Goal: Use online tool/utility: Utilize a website feature to perform a specific function

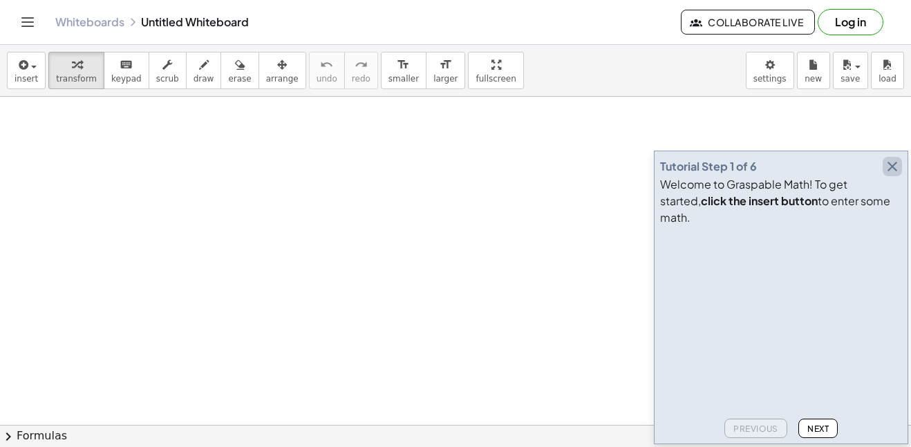
click at [885, 173] on button "button" at bounding box center [892, 166] width 19 height 19
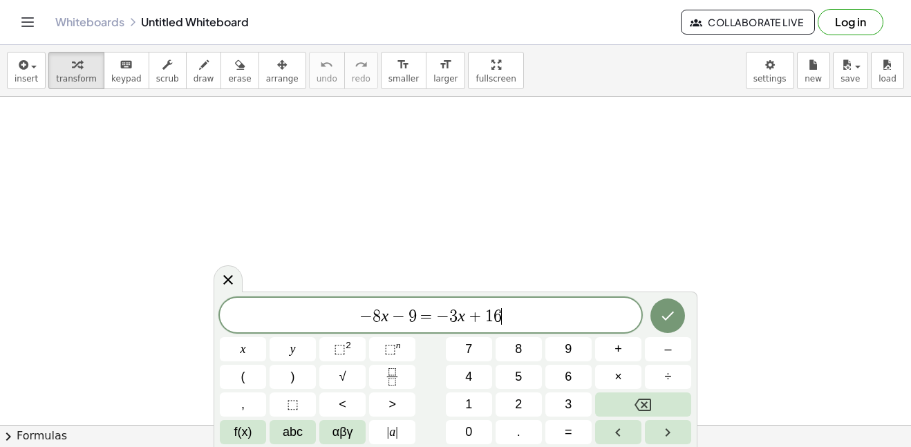
scroll to position [9, 0]
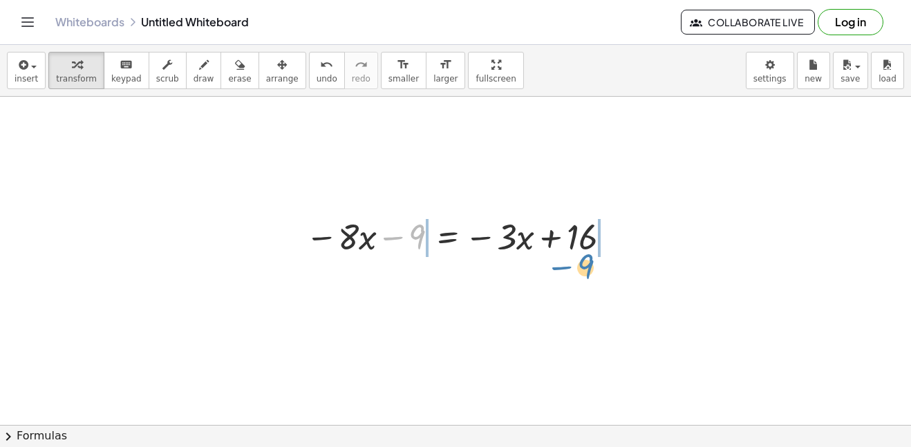
drag, startPoint x: 402, startPoint y: 234, endPoint x: 569, endPoint y: 263, distance: 169.2
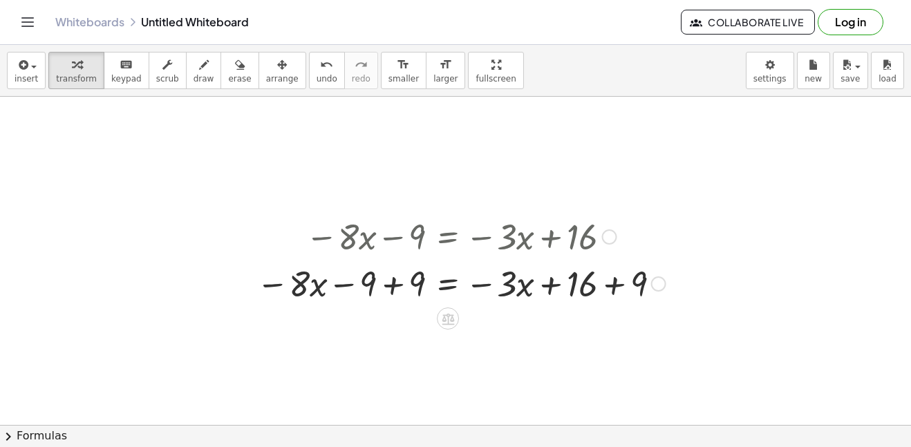
click at [659, 285] on div at bounding box center [658, 283] width 15 height 15
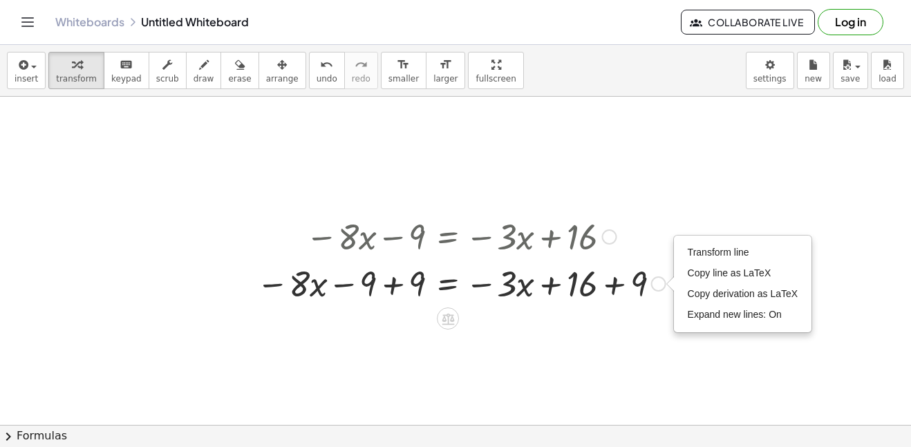
click at [392, 252] on div at bounding box center [461, 235] width 423 height 47
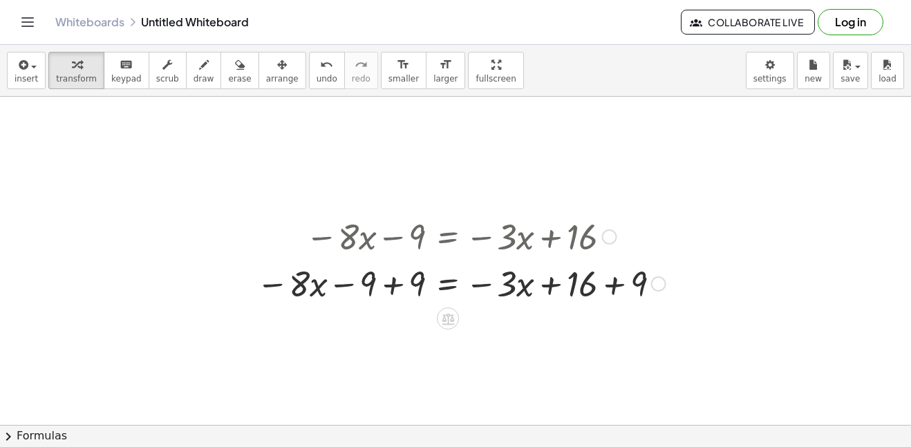
click at [370, 234] on div at bounding box center [461, 235] width 423 height 47
click at [610, 239] on div at bounding box center [609, 236] width 15 height 15
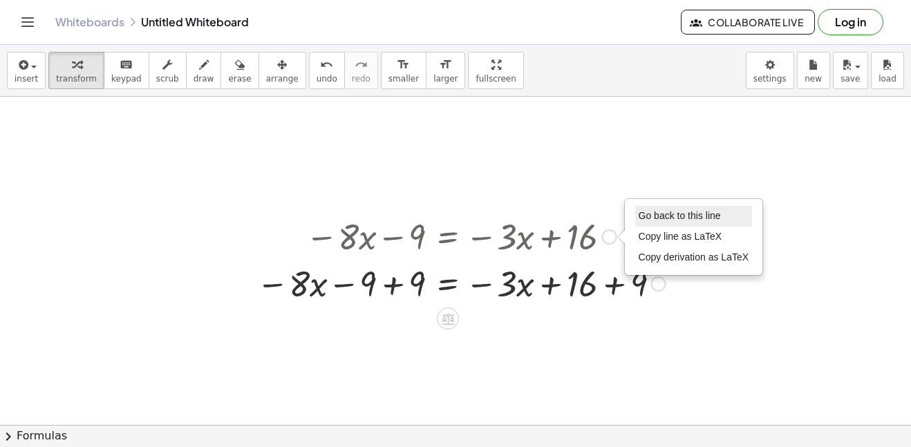
click at [651, 219] on span "Go back to this line" at bounding box center [680, 215] width 82 height 11
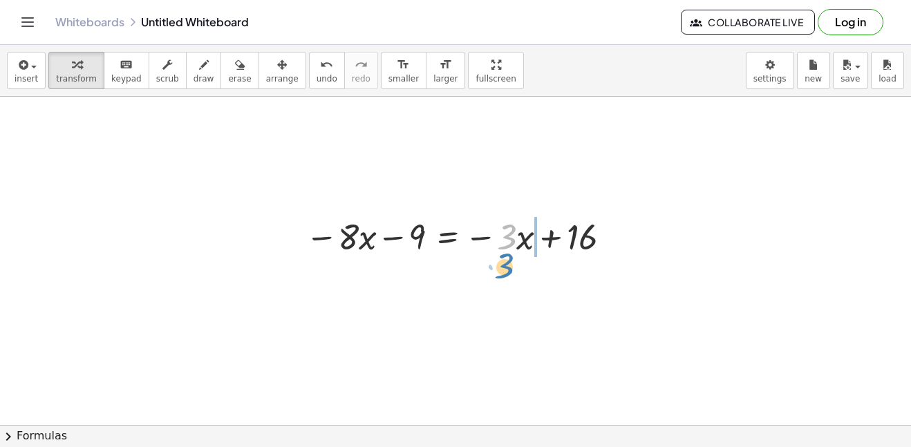
drag, startPoint x: 514, startPoint y: 241, endPoint x: 552, endPoint y: 268, distance: 46.0
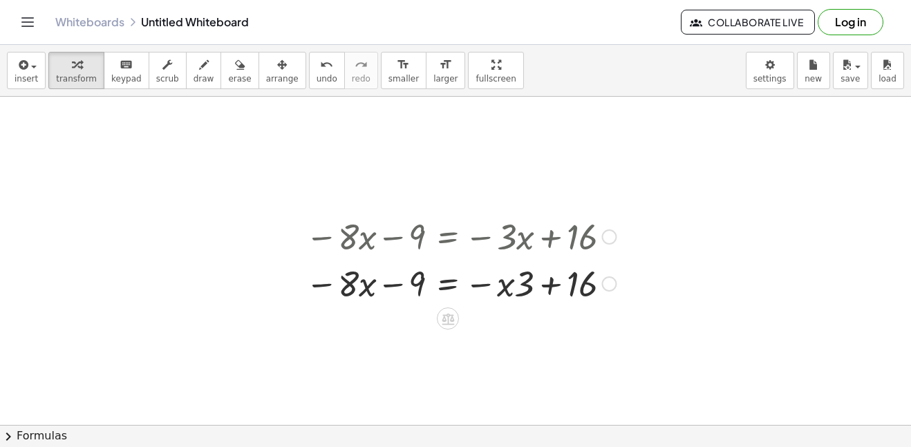
click at [608, 232] on div at bounding box center [608, 236] width 15 height 15
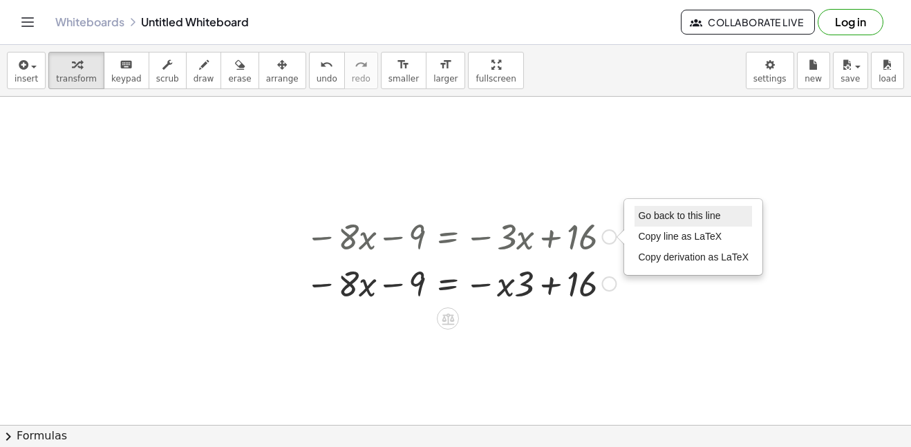
click at [636, 220] on li "Go back to this line" at bounding box center [692, 216] width 117 height 21
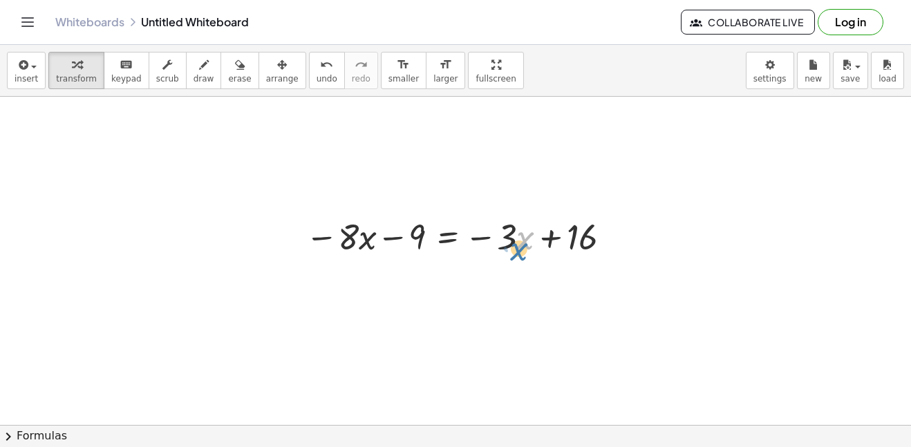
drag, startPoint x: 519, startPoint y: 235, endPoint x: 513, endPoint y: 244, distance: 10.9
click at [513, 244] on div at bounding box center [461, 235] width 324 height 47
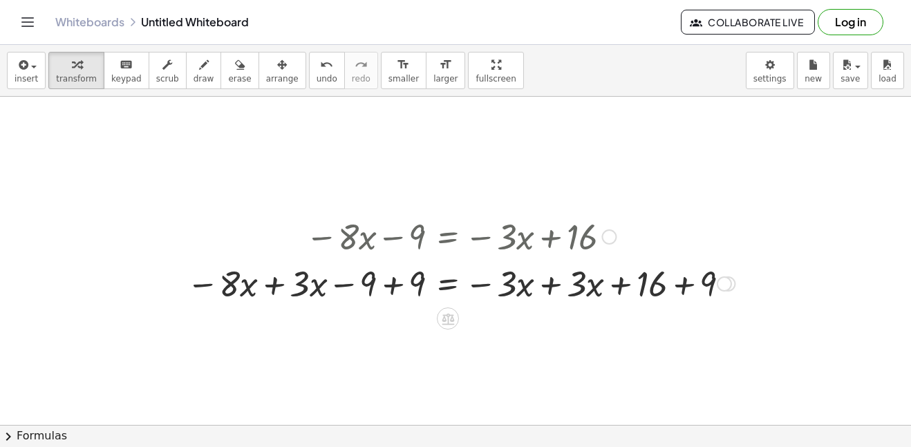
click at [605, 238] on div at bounding box center [608, 236] width 15 height 15
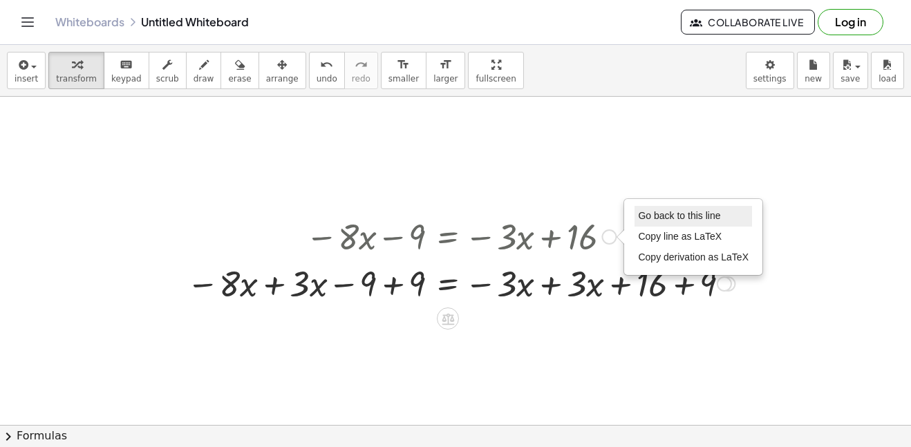
click at [654, 213] on span "Go back to this line" at bounding box center [679, 215] width 82 height 11
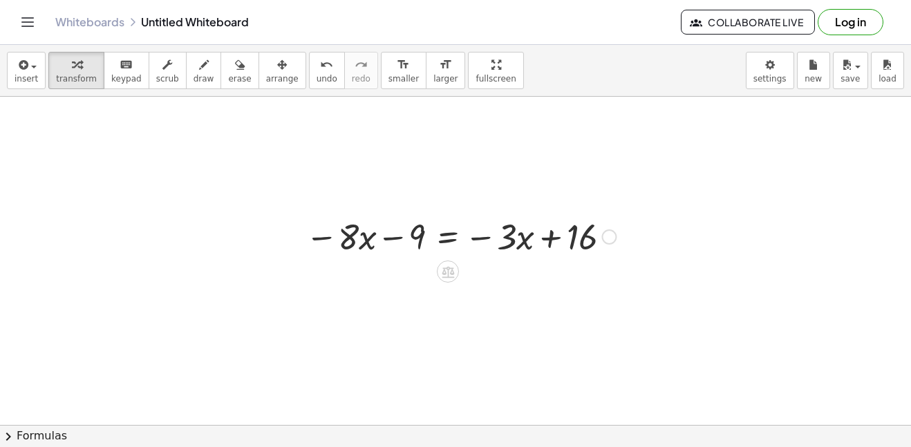
click at [396, 236] on div at bounding box center [461, 235] width 324 height 47
drag, startPoint x: 396, startPoint y: 236, endPoint x: 403, endPoint y: 250, distance: 15.5
click at [403, 250] on div at bounding box center [461, 235] width 324 height 47
drag, startPoint x: 415, startPoint y: 234, endPoint x: 414, endPoint y: 266, distance: 31.8
click at [392, 236] on div at bounding box center [461, 235] width 324 height 47
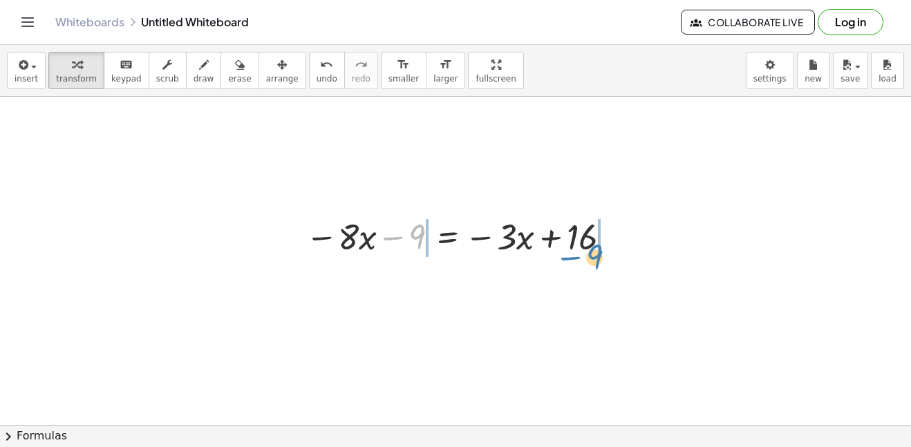
drag, startPoint x: 418, startPoint y: 230, endPoint x: 596, endPoint y: 250, distance: 178.8
click at [596, 250] on div at bounding box center [461, 235] width 324 height 47
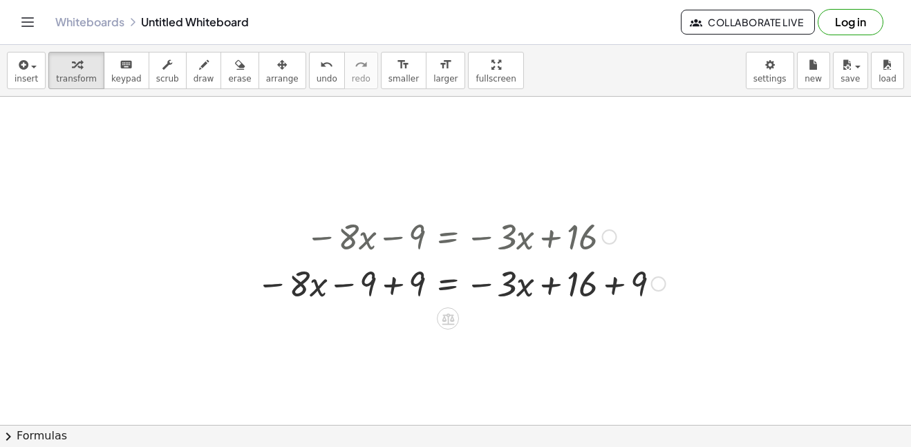
click at [393, 284] on div at bounding box center [461, 282] width 423 height 47
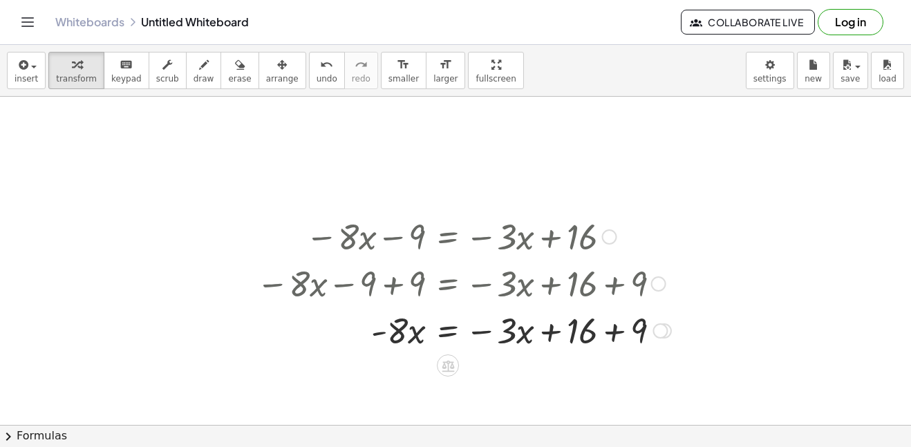
click at [591, 326] on div at bounding box center [464, 329] width 429 height 47
click at [608, 331] on div at bounding box center [464, 329] width 429 height 47
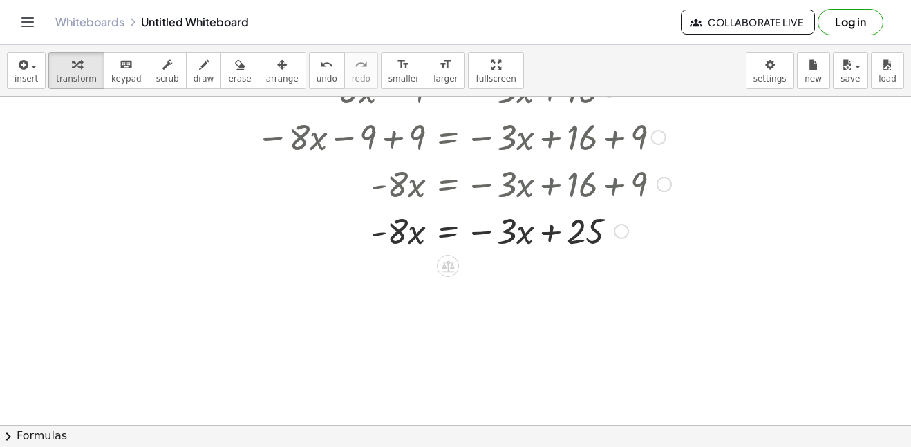
scroll to position [146, 0]
drag, startPoint x: 488, startPoint y: 232, endPoint x: 353, endPoint y: 241, distance: 135.1
click at [353, 241] on div at bounding box center [464, 230] width 429 height 47
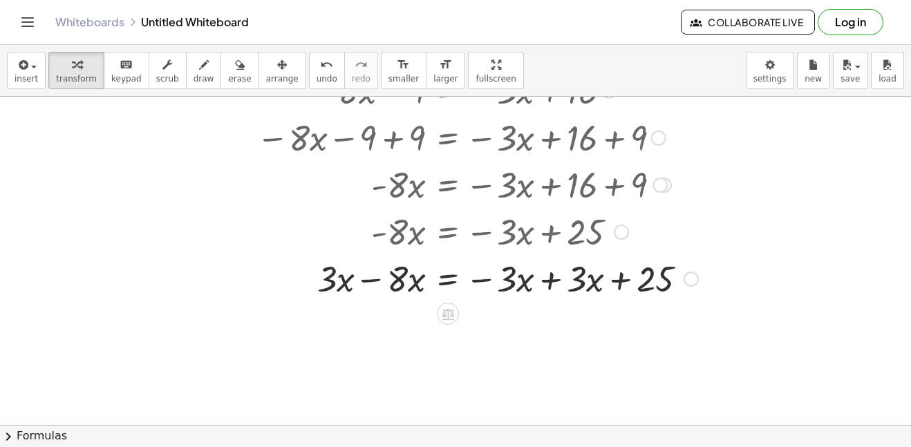
click at [543, 278] on div at bounding box center [477, 277] width 455 height 47
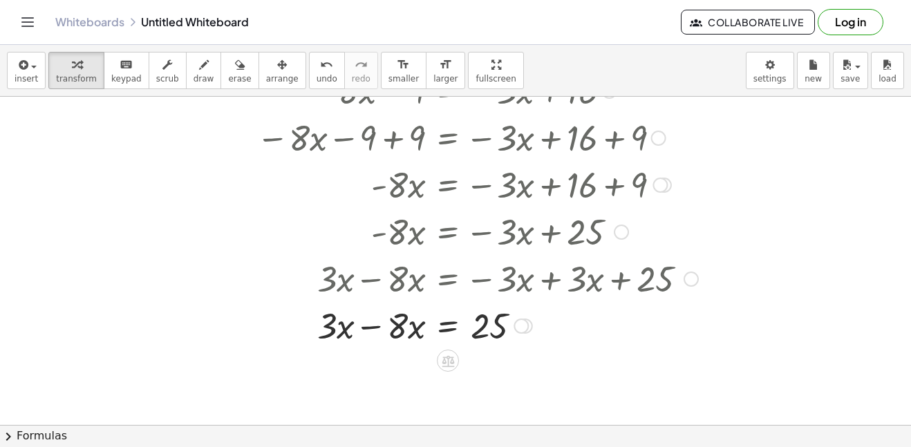
click at [361, 320] on div at bounding box center [477, 324] width 455 height 47
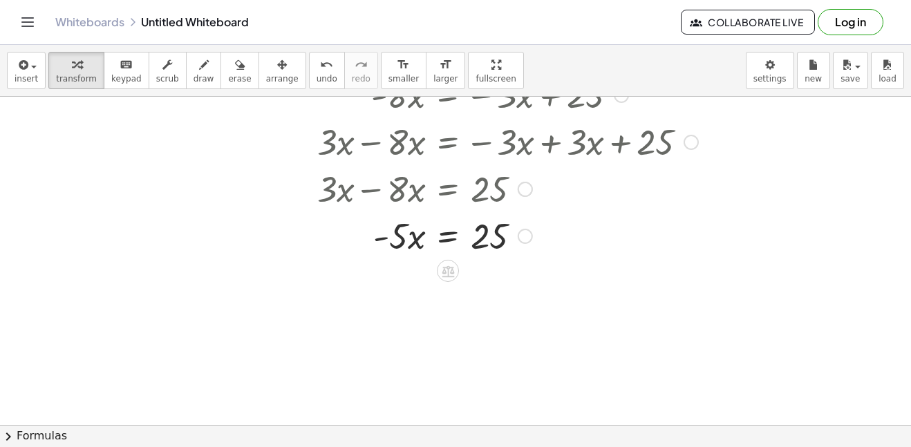
scroll to position [285, 0]
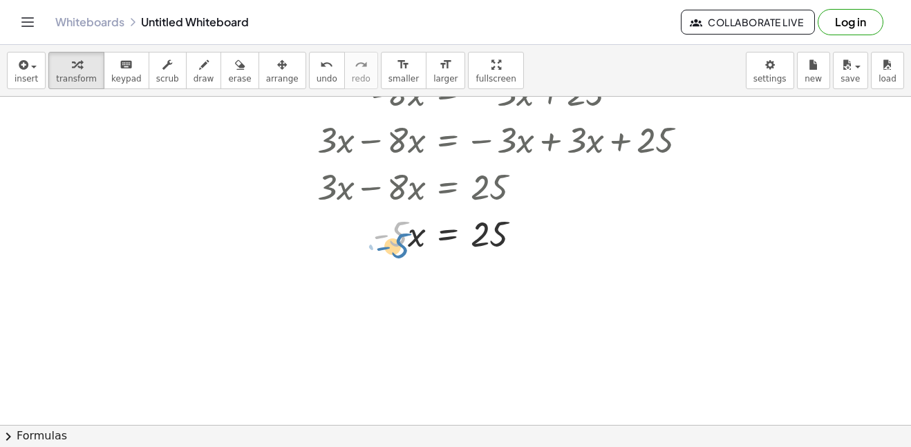
click at [388, 238] on div at bounding box center [477, 232] width 455 height 47
drag, startPoint x: 379, startPoint y: 234, endPoint x: 382, endPoint y: 243, distance: 9.4
click at [382, 243] on div at bounding box center [477, 232] width 455 height 47
click at [408, 238] on div at bounding box center [477, 232] width 455 height 47
drag, startPoint x: 399, startPoint y: 229, endPoint x: 401, endPoint y: 254, distance: 24.2
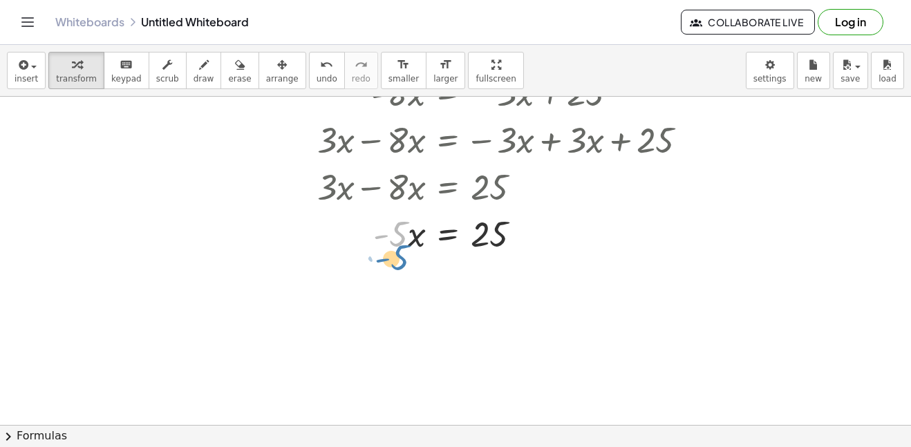
click at [401, 254] on div at bounding box center [477, 232] width 455 height 47
drag, startPoint x: 395, startPoint y: 234, endPoint x: 411, endPoint y: 266, distance: 35.5
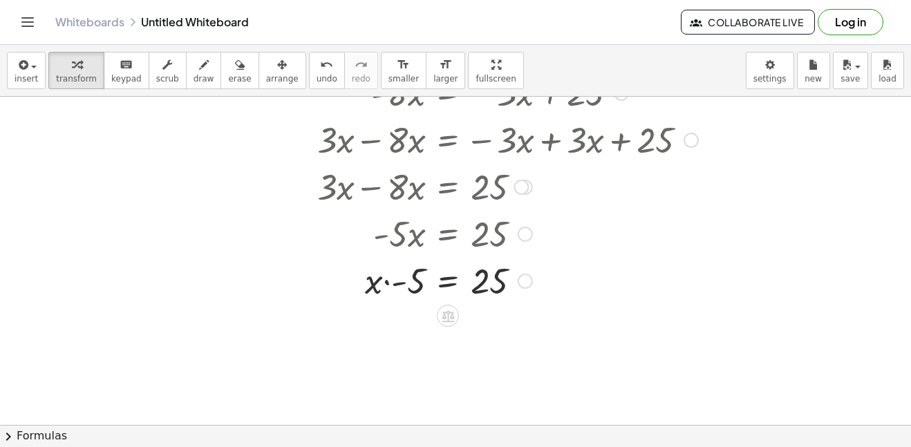
click at [382, 285] on div at bounding box center [477, 279] width 455 height 47
click at [386, 283] on div at bounding box center [477, 279] width 455 height 47
click at [522, 236] on div at bounding box center [525, 234] width 15 height 15
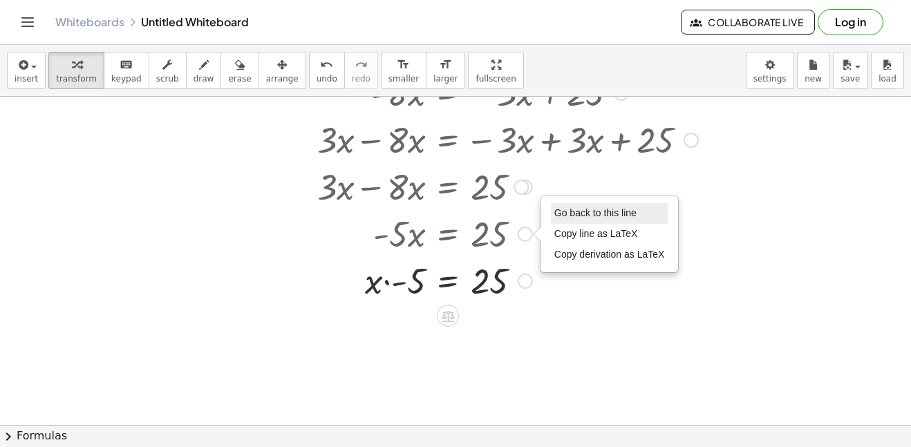
click at [563, 211] on span "Go back to this line" at bounding box center [595, 212] width 82 height 11
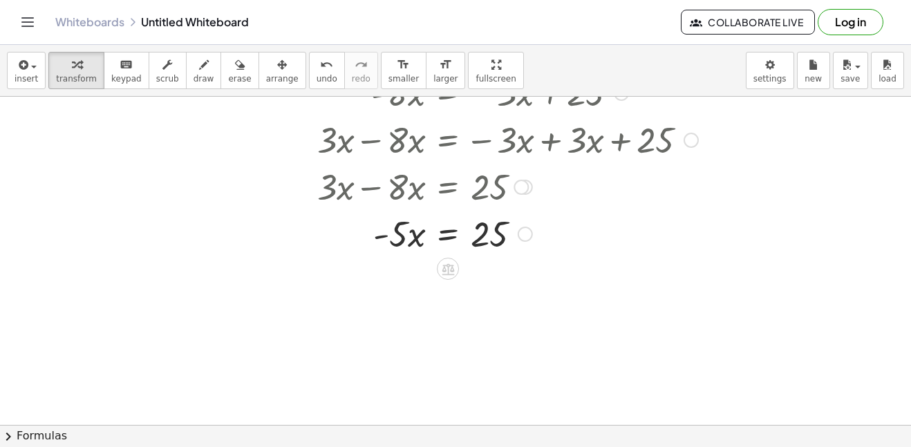
click at [444, 238] on div at bounding box center [477, 232] width 455 height 47
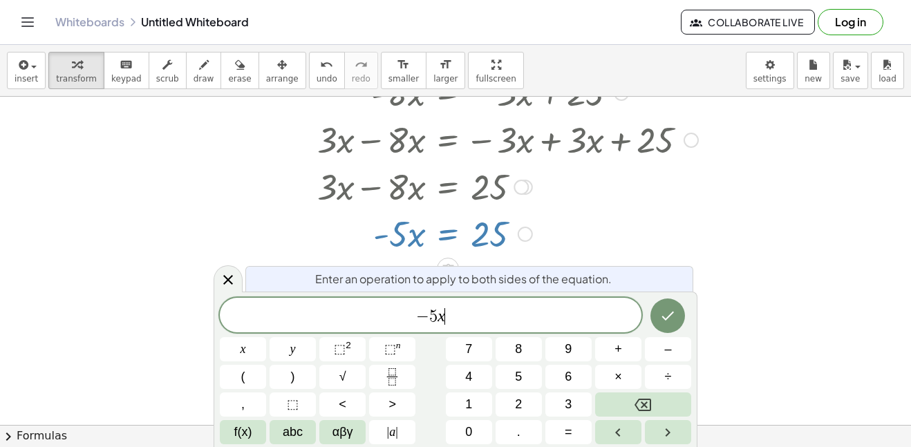
scroll to position [15, 0]
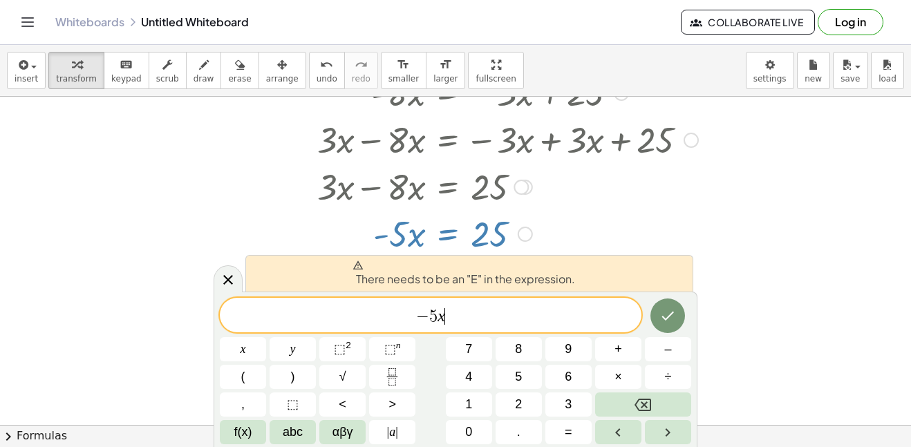
click at [412, 319] on span "− 5 x ​" at bounding box center [431, 316] width 422 height 19
click at [223, 277] on icon at bounding box center [228, 280] width 17 height 17
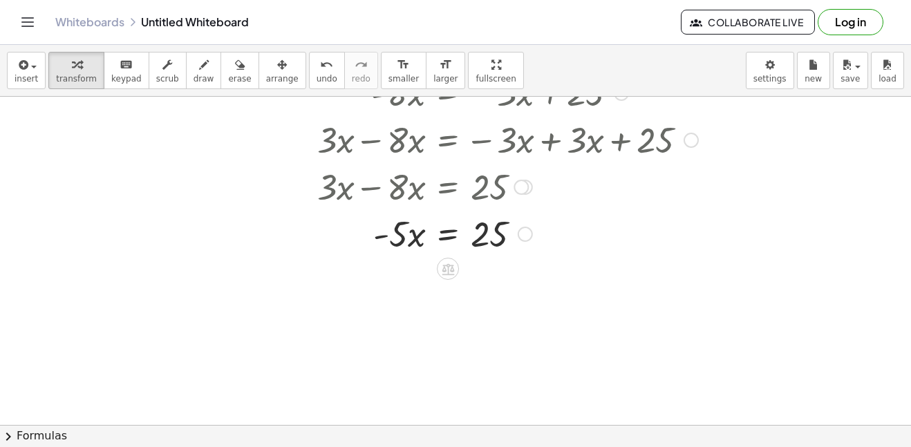
click at [453, 234] on div at bounding box center [477, 232] width 455 height 47
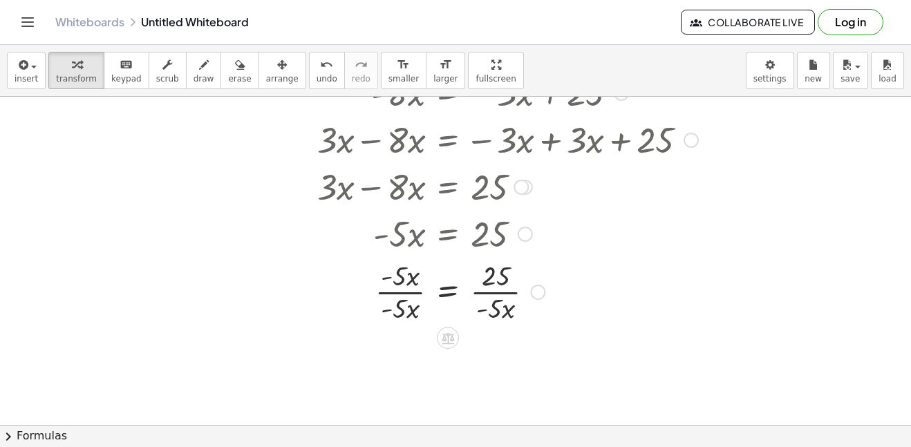
click at [408, 289] on div at bounding box center [477, 290] width 455 height 69
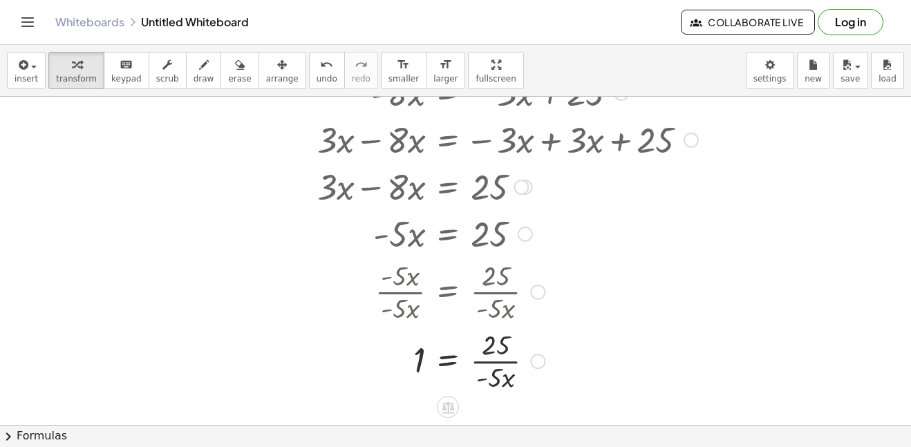
click at [536, 286] on div at bounding box center [537, 292] width 15 height 15
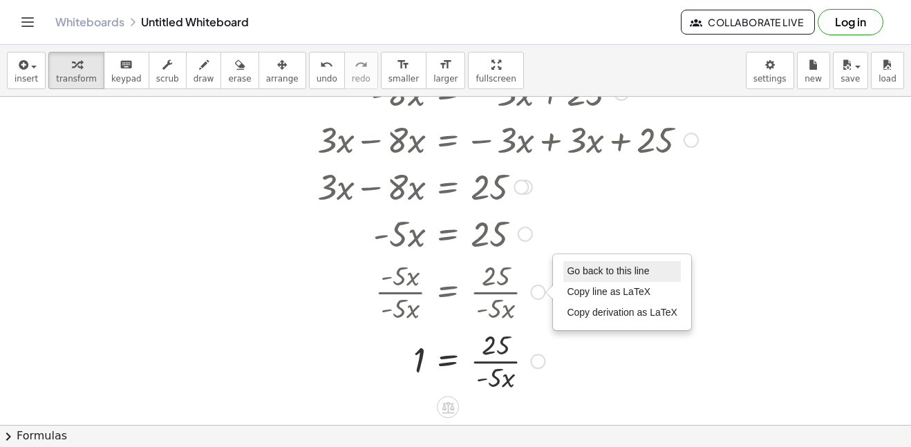
click at [570, 278] on li "Go back to this line" at bounding box center [621, 271] width 117 height 21
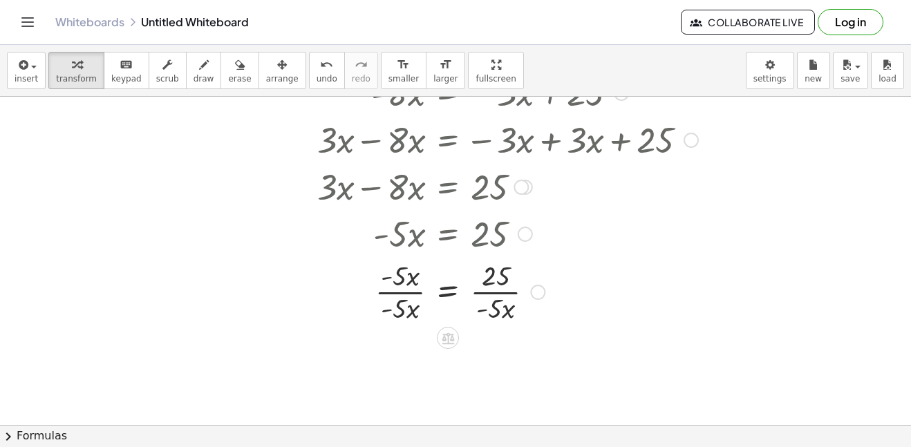
click at [400, 291] on div at bounding box center [477, 290] width 455 height 69
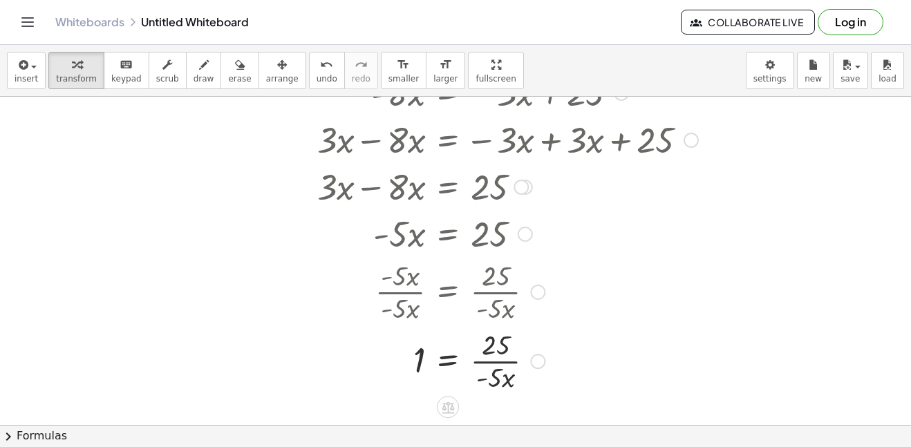
click at [523, 232] on div at bounding box center [525, 234] width 15 height 15
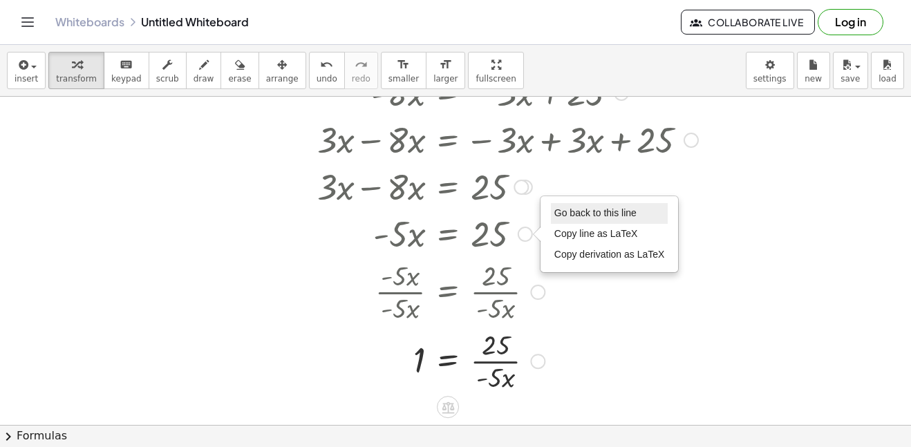
click at [568, 217] on span "Go back to this line" at bounding box center [595, 212] width 82 height 11
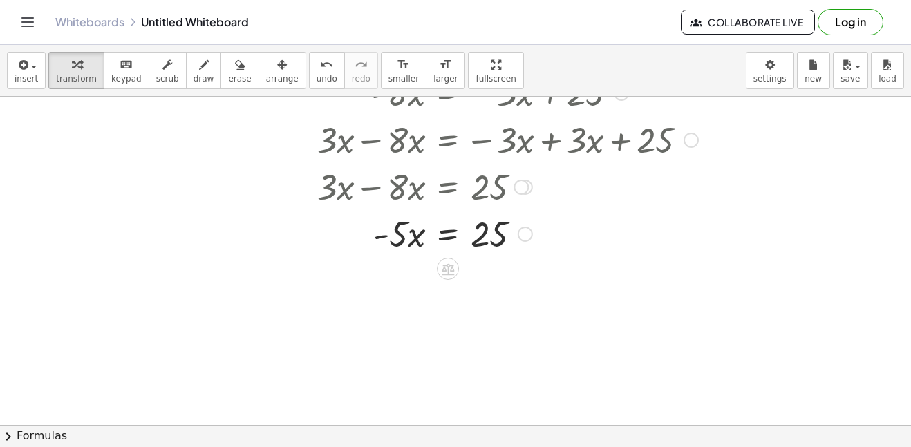
click at [444, 232] on div at bounding box center [477, 232] width 455 height 47
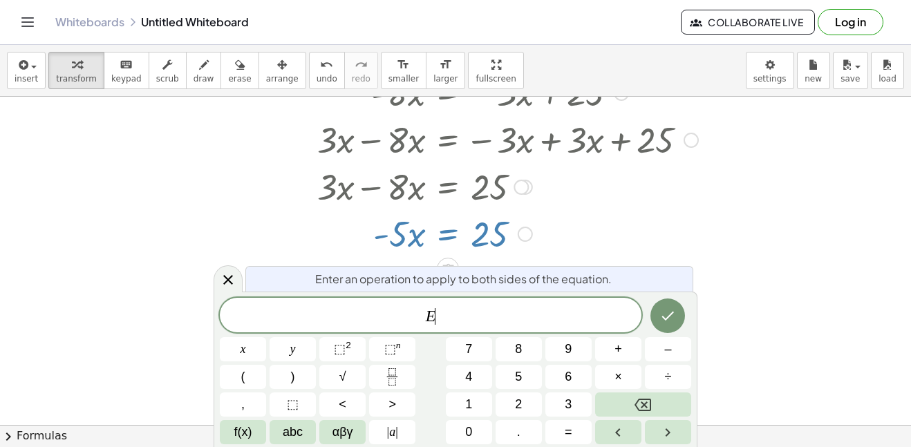
scroll to position [16, 0]
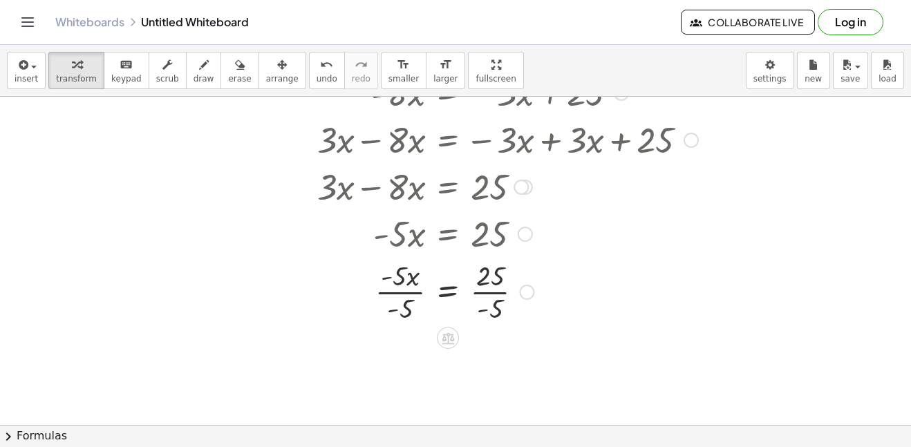
click at [399, 299] on div at bounding box center [477, 290] width 455 height 69
click at [488, 356] on div at bounding box center [477, 360] width 455 height 69
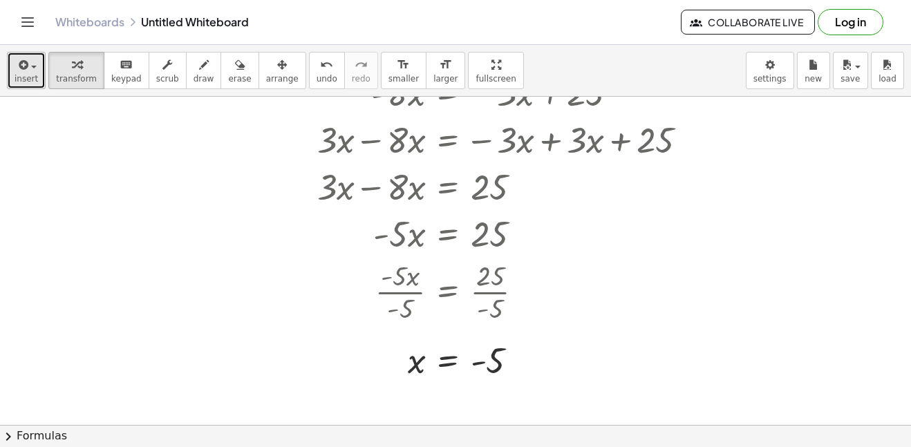
click at [30, 77] on span "insert" at bounding box center [26, 79] width 23 height 10
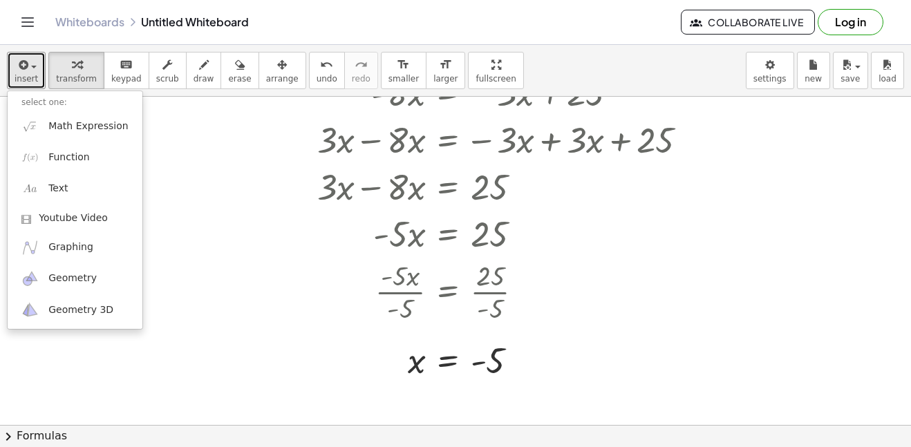
click at [172, 160] on div at bounding box center [455, 185] width 911 height 746
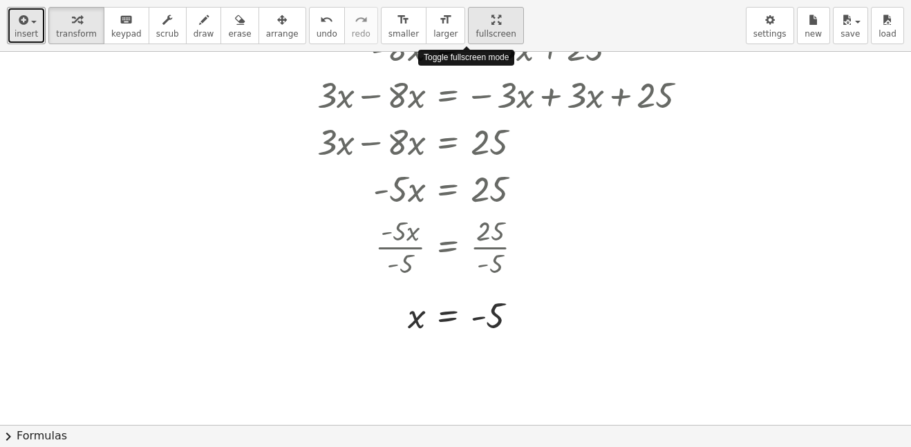
click at [495, 150] on div "insert select one: Math Expression Function Text Youtube Video Graphing Geometr…" at bounding box center [455, 223] width 911 height 447
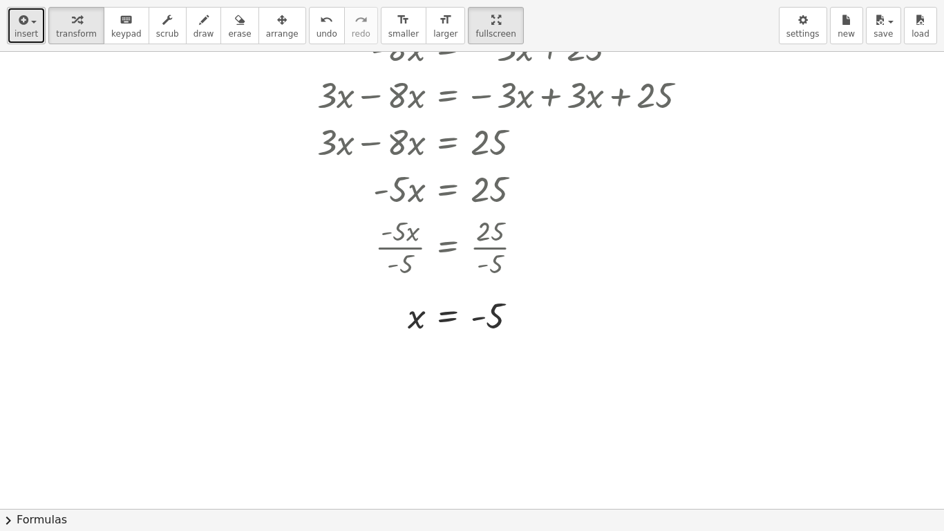
click at [20, 19] on icon "button" at bounding box center [22, 20] width 12 height 17
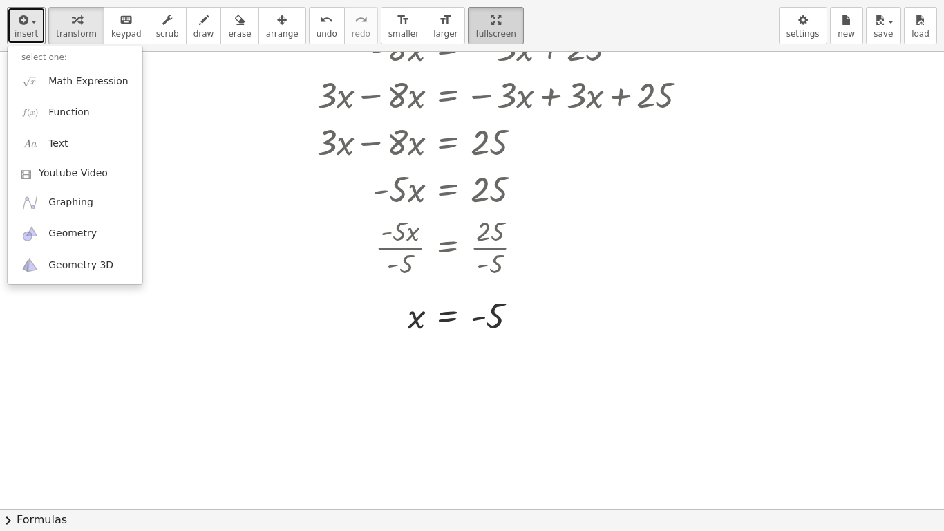
click at [455, 0] on html "Graspable Math Activities Get Started Activity Bank Assigned Work Classes White…" at bounding box center [472, 265] width 944 height 531
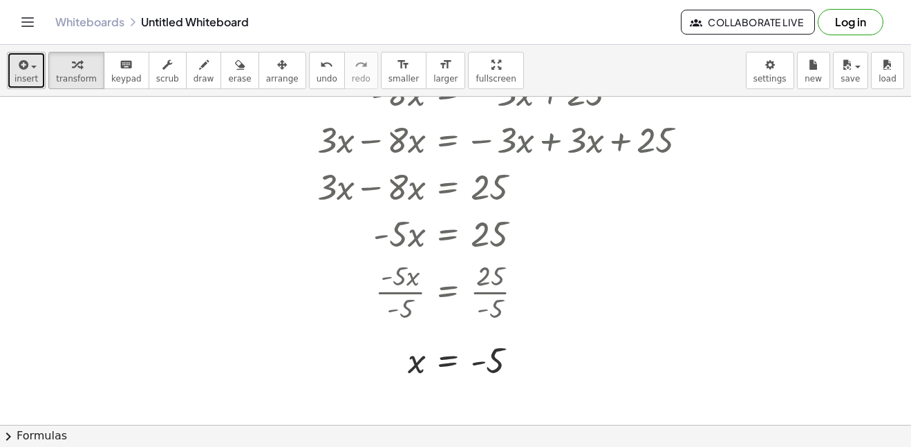
click at [12, 66] on button "insert" at bounding box center [26, 70] width 39 height 37
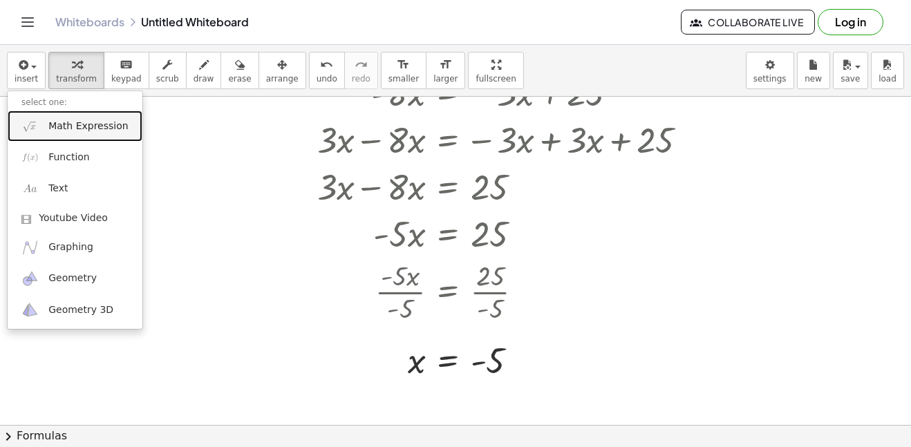
click at [80, 124] on span "Math Expression" at bounding box center [87, 127] width 79 height 14
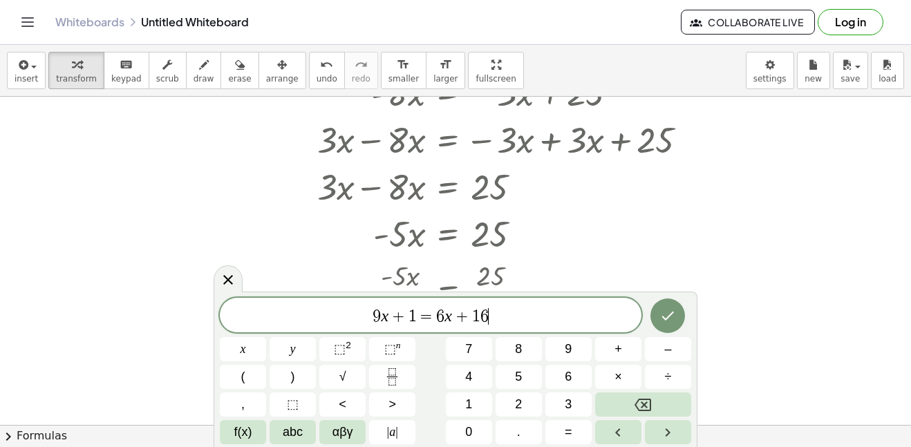
scroll to position [8, 0]
click at [667, 321] on icon "Done" at bounding box center [667, 316] width 17 height 17
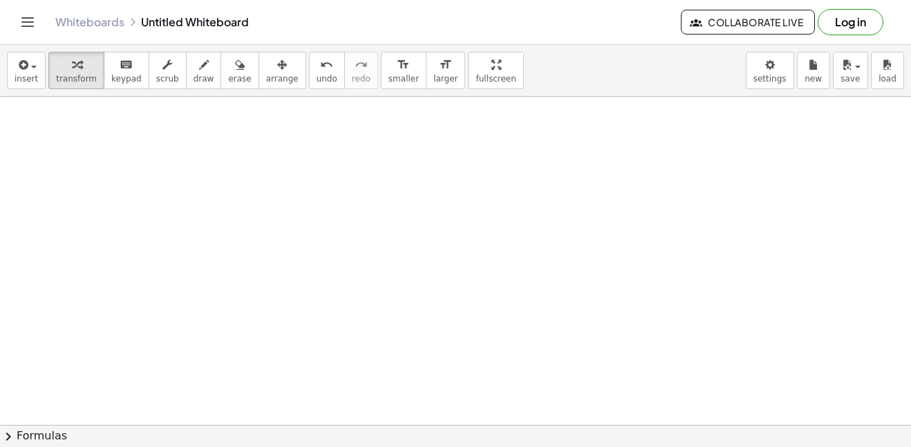
scroll to position [0, 0]
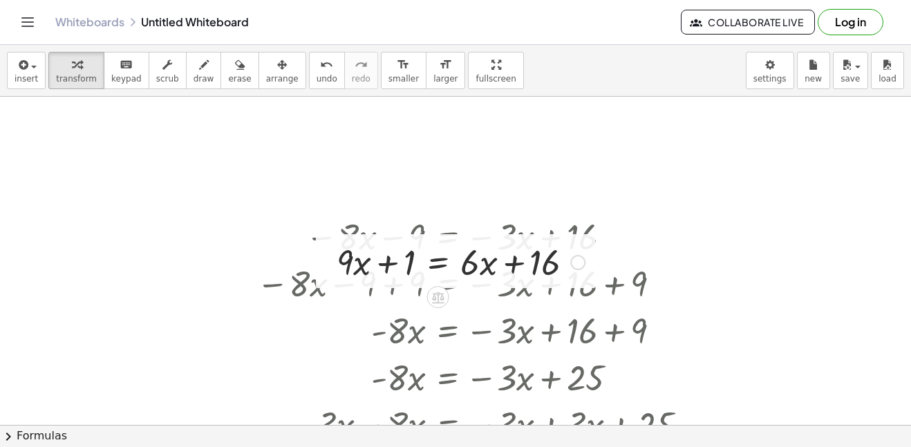
click at [440, 265] on div at bounding box center [461, 261] width 262 height 47
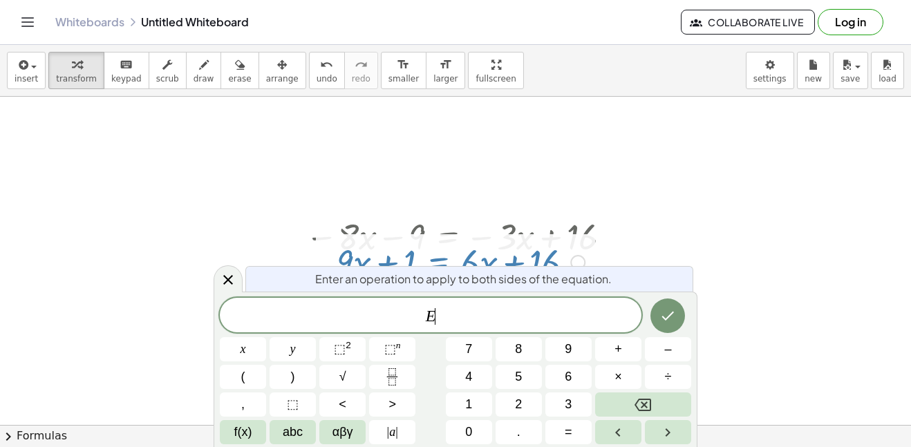
click at [475, 200] on div at bounding box center [455, 425] width 911 height 657
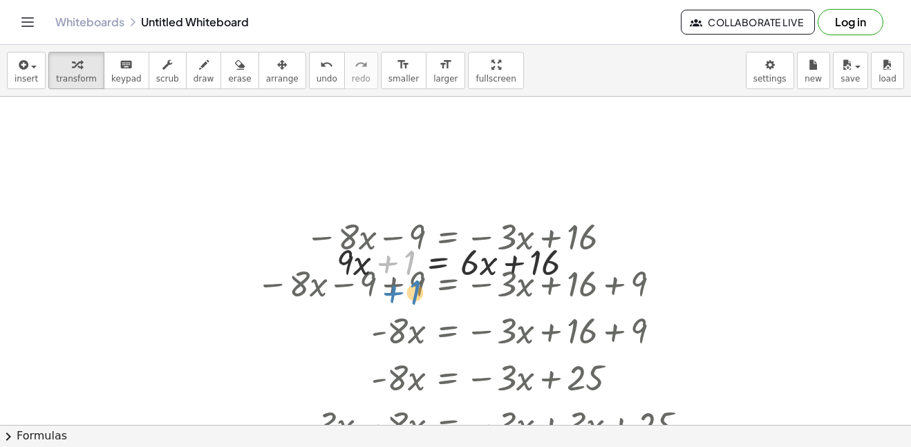
drag, startPoint x: 392, startPoint y: 262, endPoint x: 397, endPoint y: 292, distance: 30.2
click at [397, 292] on div "− · 8 · x − 9 = − · 3 · x + 16 − · 8 · x − 9 + 9 = − · 3 · x + 16 + 9 − · 8 · x…" at bounding box center [455, 425] width 911 height 657
drag, startPoint x: 397, startPoint y: 256, endPoint x: 539, endPoint y: 276, distance: 143.2
click at [539, 276] on div at bounding box center [461, 261] width 262 height 47
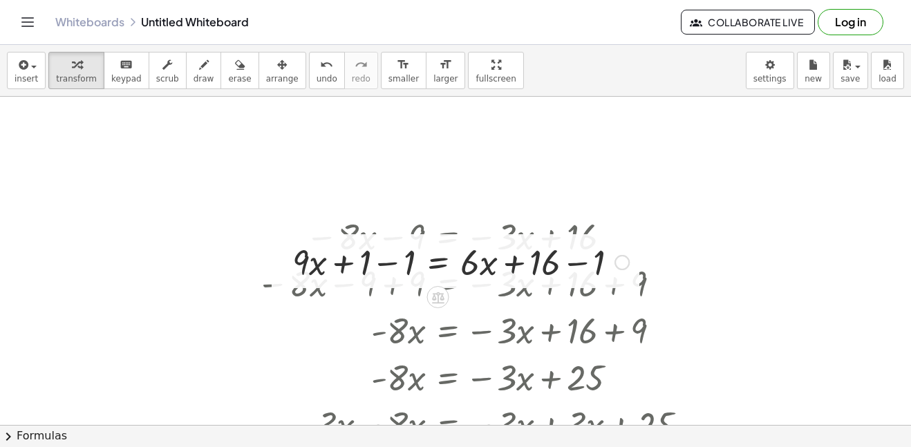
click at [346, 263] on div at bounding box center [460, 261] width 350 height 47
click at [383, 266] on div at bounding box center [460, 261] width 350 height 47
click at [572, 266] on div at bounding box center [505, 261] width 262 height 47
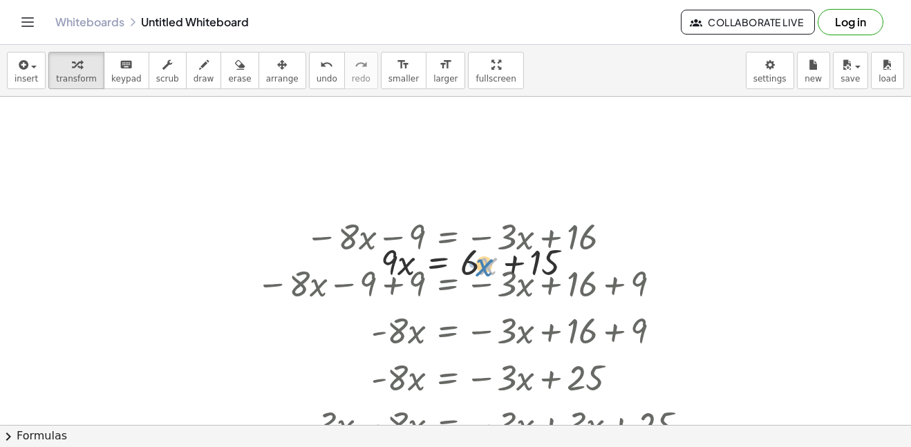
click at [480, 264] on div at bounding box center [482, 261] width 217 height 47
drag, startPoint x: 470, startPoint y: 262, endPoint x: 353, endPoint y: 265, distance: 116.8
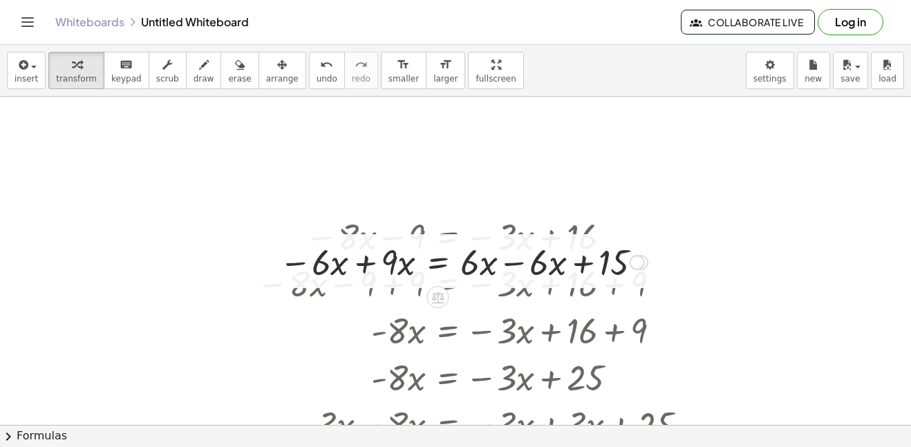
click at [531, 264] on div at bounding box center [463, 261] width 382 height 47
click at [507, 258] on div at bounding box center [463, 261] width 382 height 47
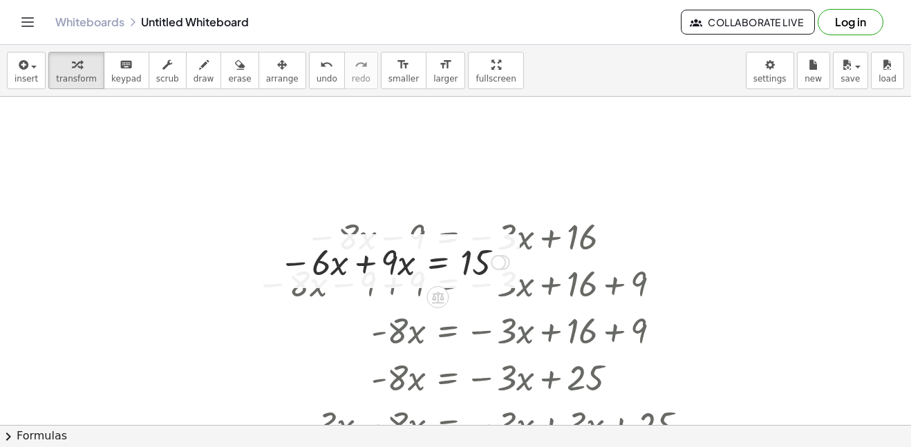
click at [364, 262] on div at bounding box center [394, 261] width 244 height 47
click at [430, 260] on div at bounding box center [446, 261] width 151 height 47
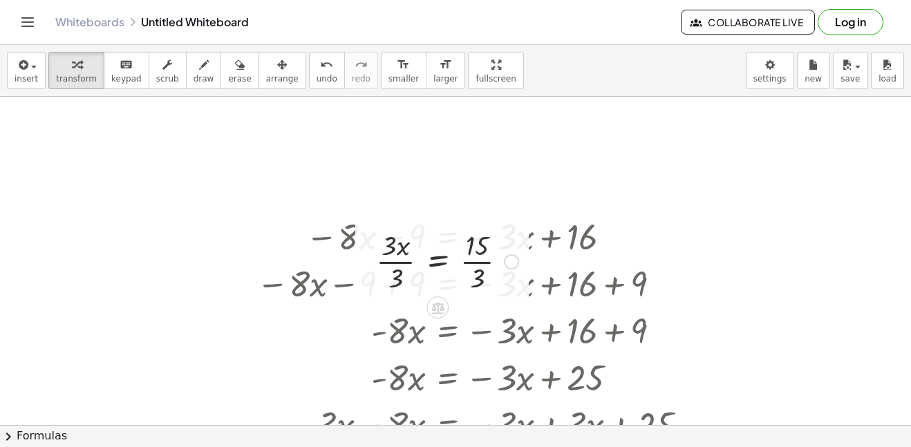
click at [399, 253] on div at bounding box center [447, 260] width 156 height 69
click at [401, 261] on div at bounding box center [447, 260] width 156 height 69
click at [476, 270] on div at bounding box center [458, 260] width 135 height 69
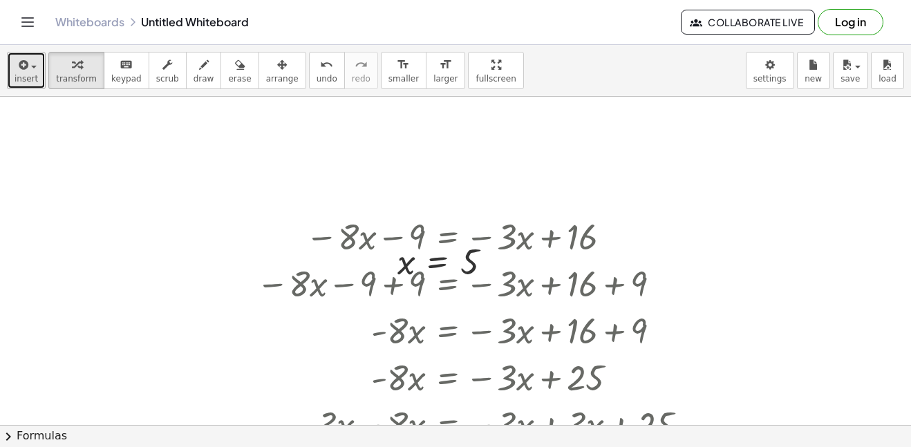
click at [16, 69] on icon "button" at bounding box center [22, 65] width 12 height 17
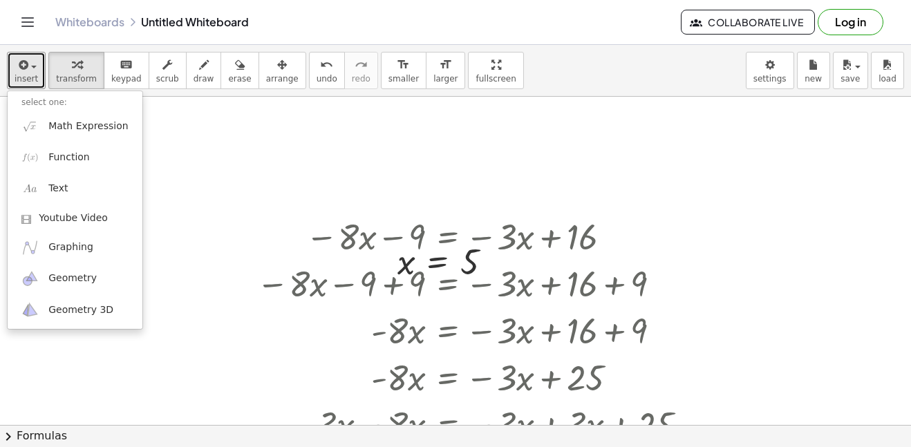
click at [250, 148] on div at bounding box center [455, 425] width 911 height 657
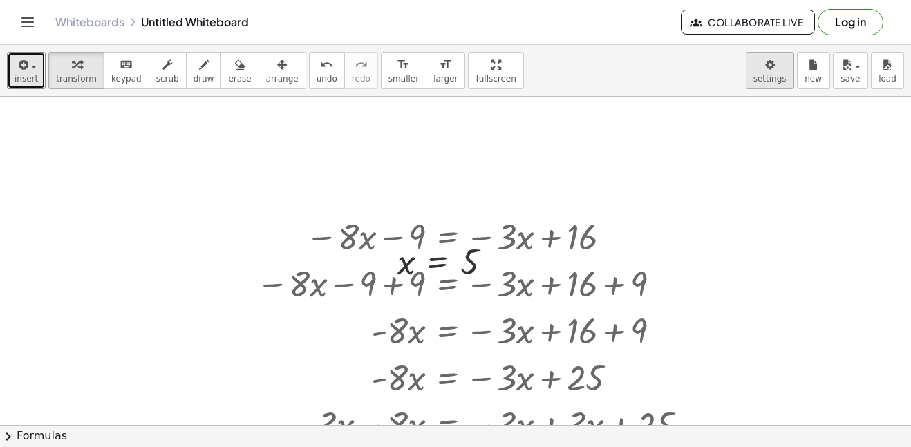
click at [779, 69] on body "Graspable Math Activities Get Started Activity Bank Assigned Work Classes White…" at bounding box center [455, 223] width 911 height 447
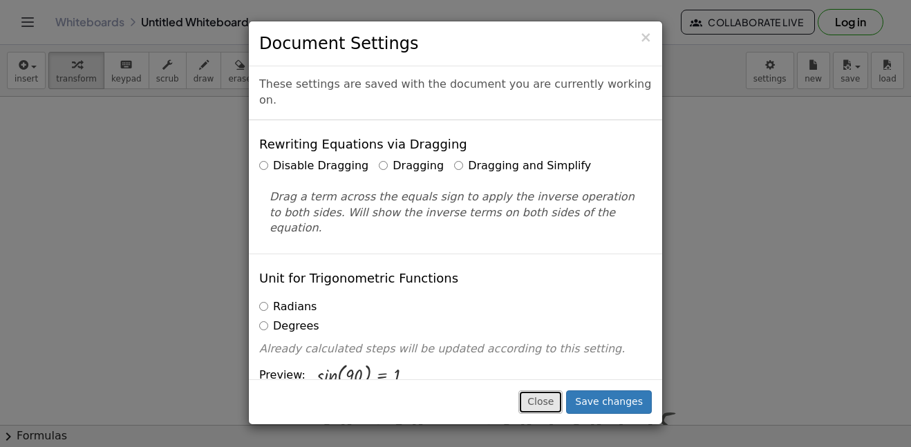
click at [540, 391] on button "Close" at bounding box center [540, 402] width 44 height 23
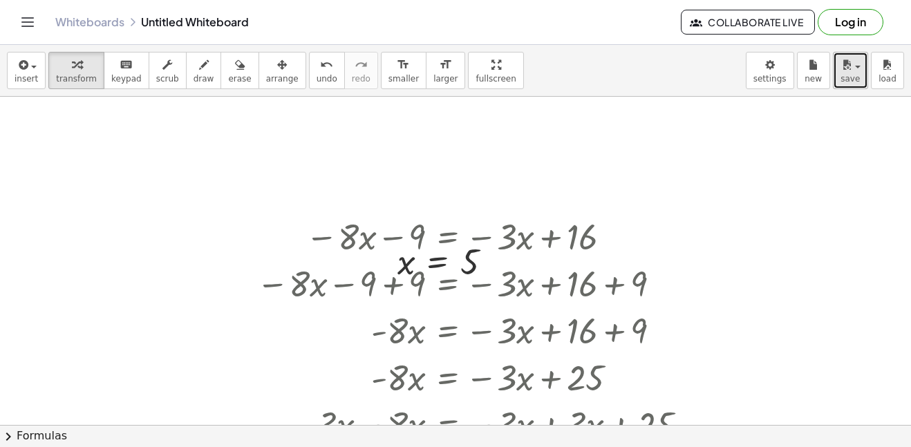
click at [859, 71] on div "button" at bounding box center [850, 64] width 20 height 17
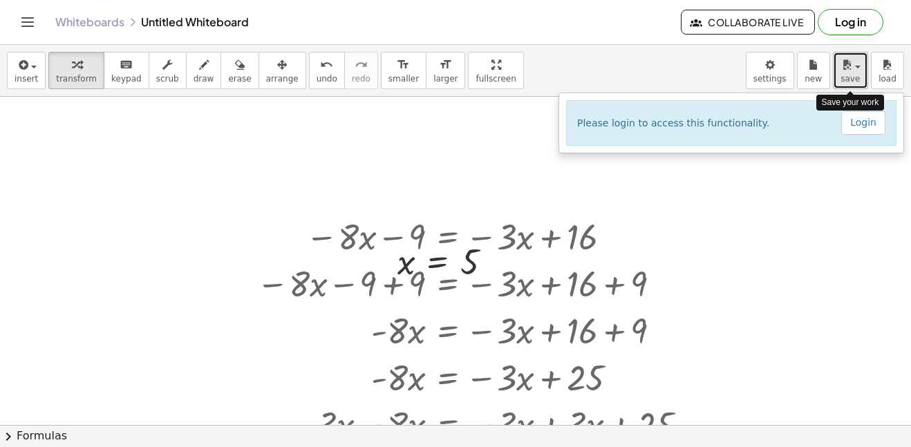
click at [854, 70] on span "button" at bounding box center [853, 67] width 3 height 10
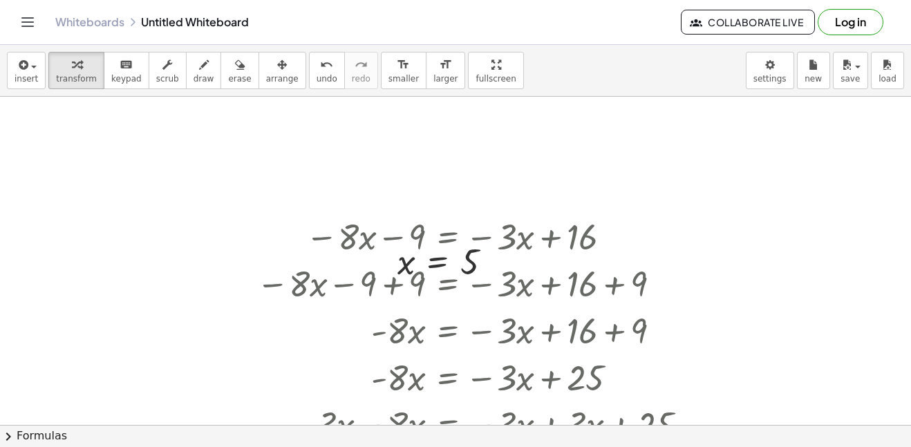
click at [831, 24] on button "Log in" at bounding box center [851, 22] width 66 height 26
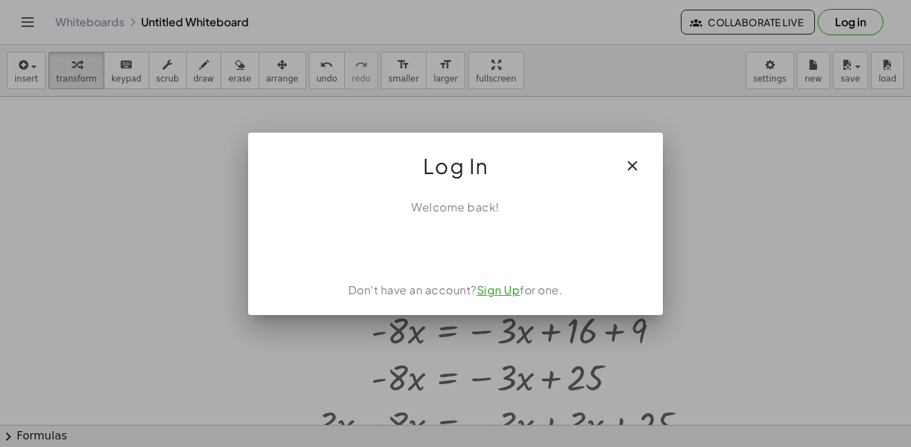
click at [433, 224] on div "Welcome back! Don't have an account? Sign Up for one." at bounding box center [455, 251] width 415 height 127
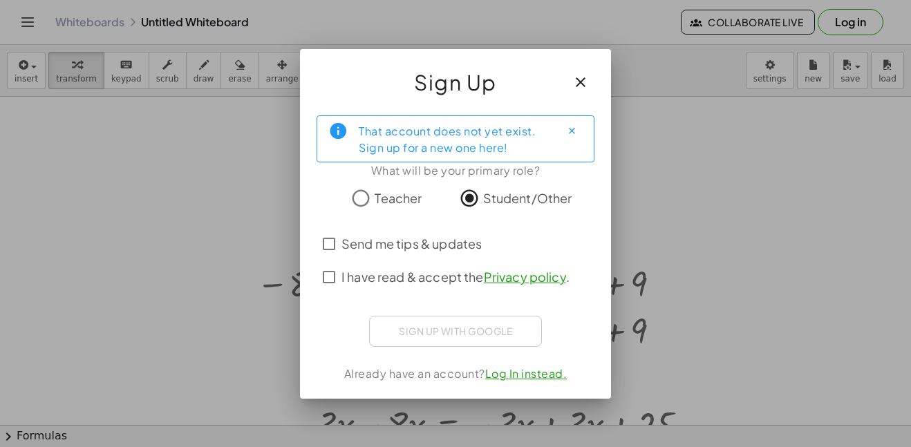
click at [359, 245] on span "Send me tips & updates" at bounding box center [411, 243] width 140 height 19
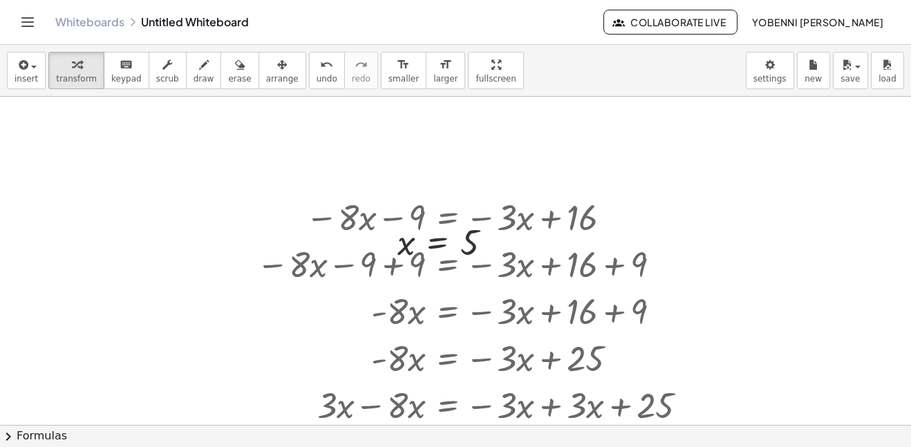
scroll to position [21, 0]
click at [235, 67] on icon "button" at bounding box center [240, 65] width 10 height 17
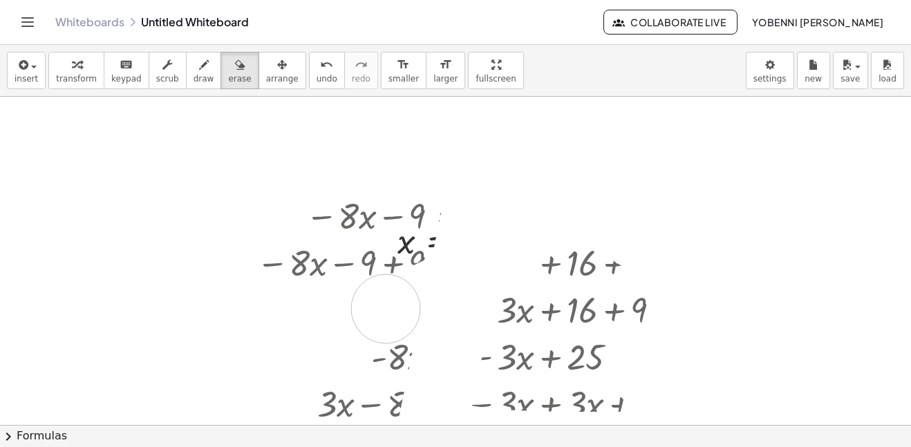
drag, startPoint x: 295, startPoint y: 144, endPoint x: 386, endPoint y: 308, distance: 188.1
click at [386, 308] on div at bounding box center [455, 404] width 911 height 657
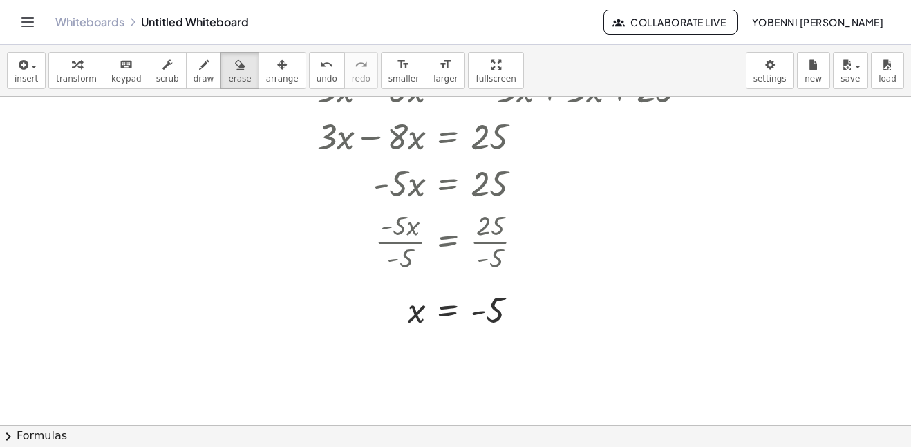
scroll to position [341, 0]
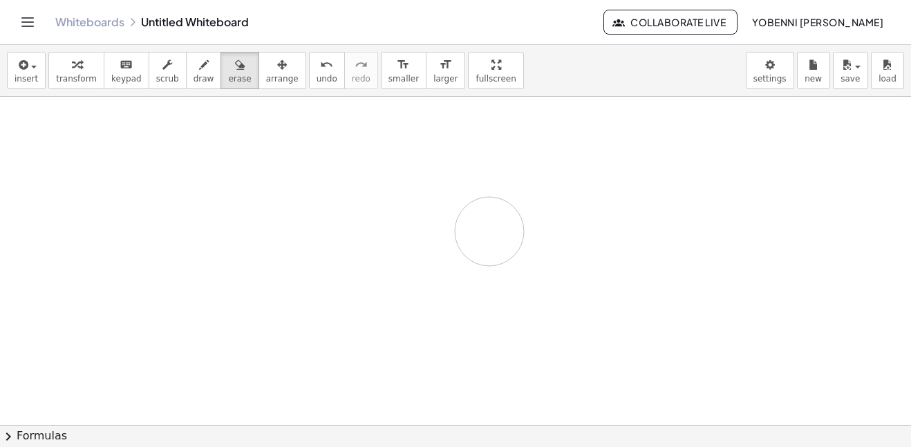
drag, startPoint x: 405, startPoint y: 308, endPoint x: 489, endPoint y: 232, distance: 113.5
click at [489, 232] on div at bounding box center [455, 247] width 911 height 985
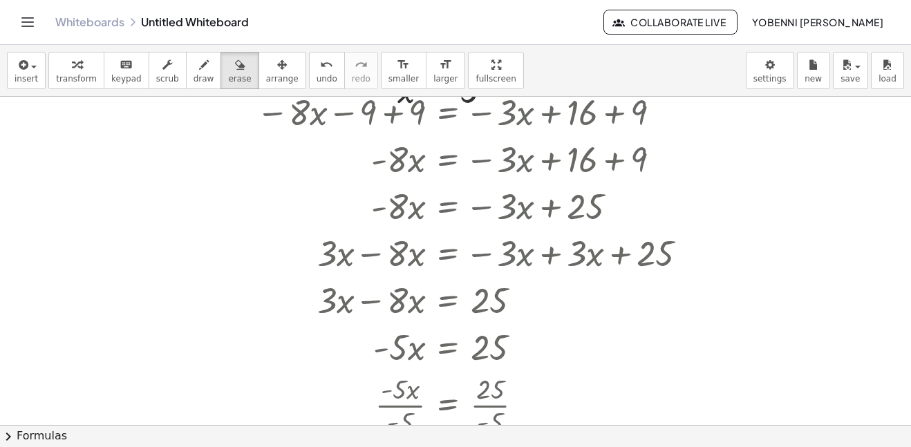
scroll to position [169, 0]
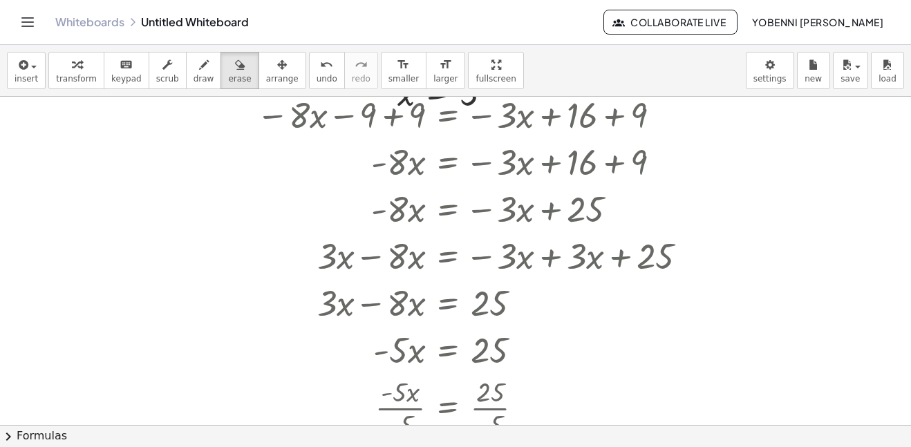
click at [290, 141] on div at bounding box center [455, 256] width 911 height 657
click at [431, 184] on div at bounding box center [455, 256] width 911 height 657
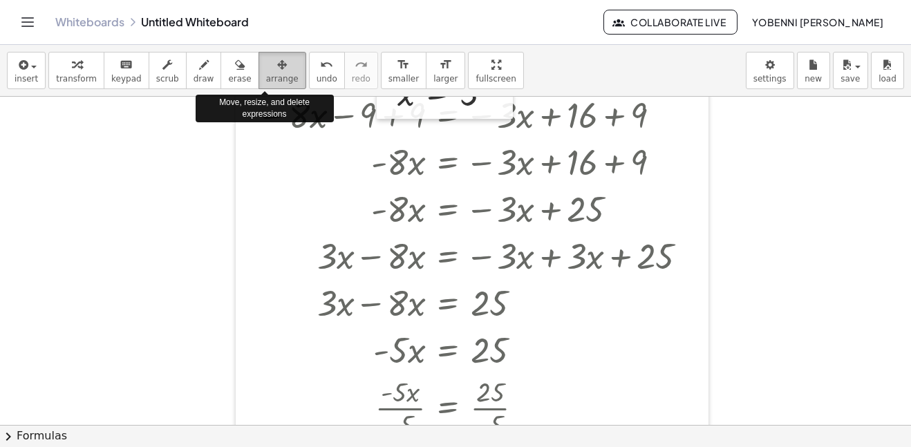
click at [266, 75] on span "arrange" at bounding box center [282, 79] width 32 height 10
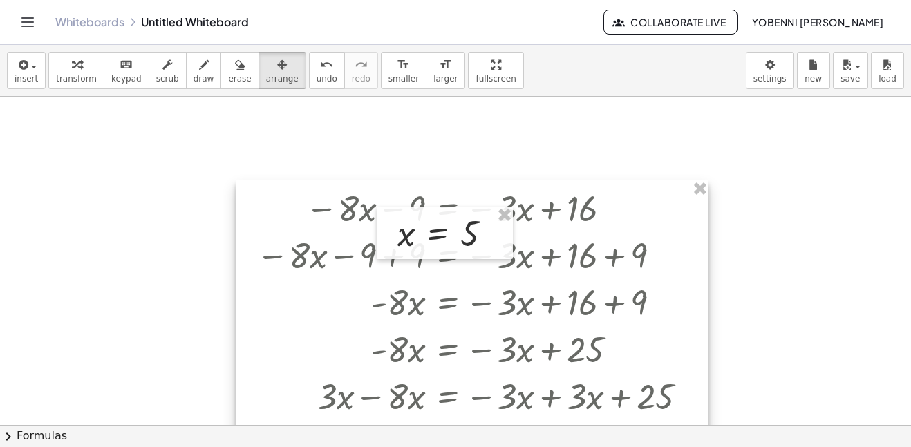
scroll to position [0, 0]
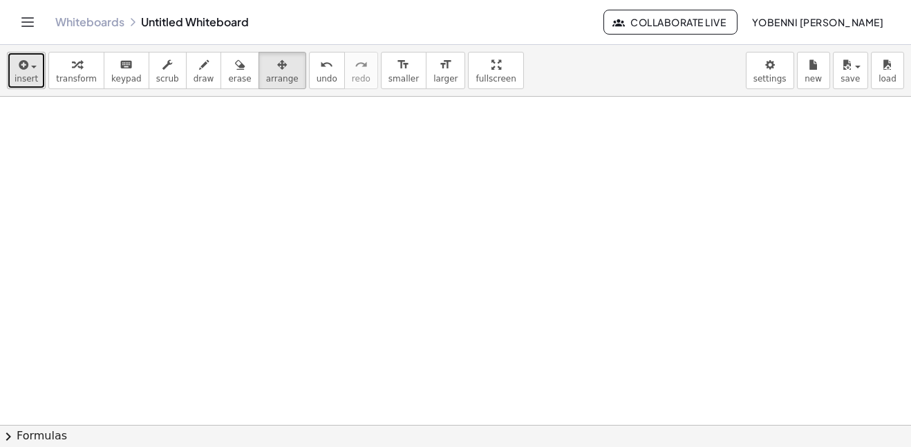
click at [35, 66] on button "insert" at bounding box center [26, 70] width 39 height 37
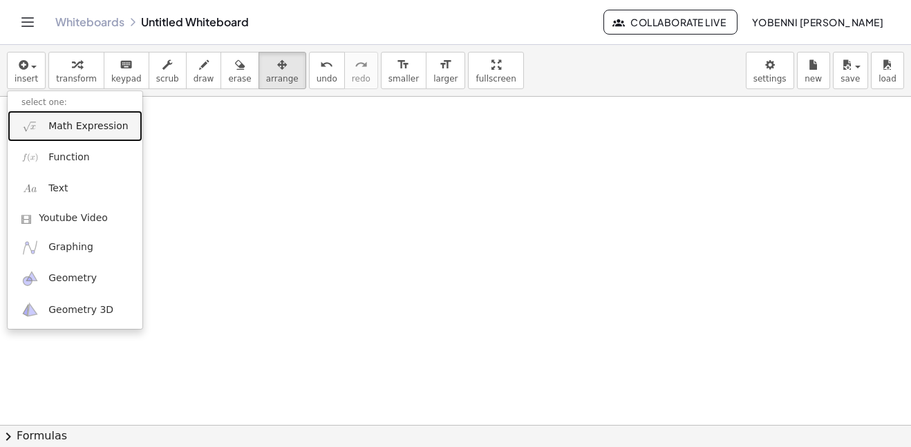
click at [68, 129] on span "Math Expression" at bounding box center [87, 127] width 79 height 14
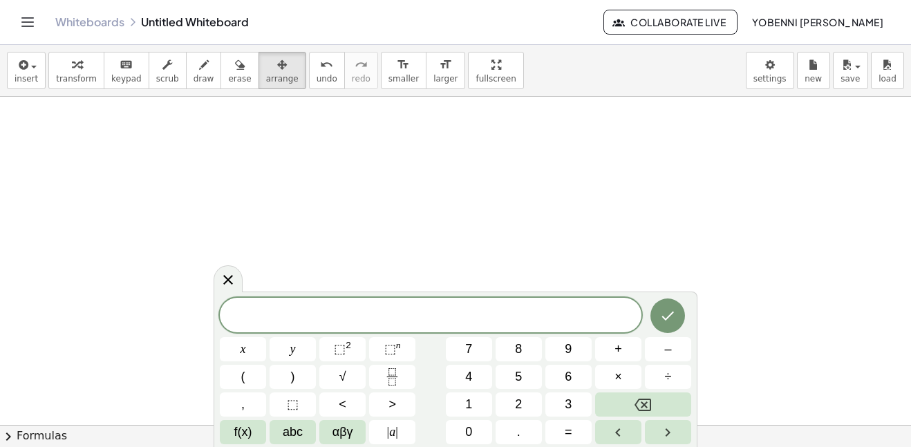
scroll to position [10, 0]
click at [668, 317] on icon "Done" at bounding box center [668, 316] width 12 height 9
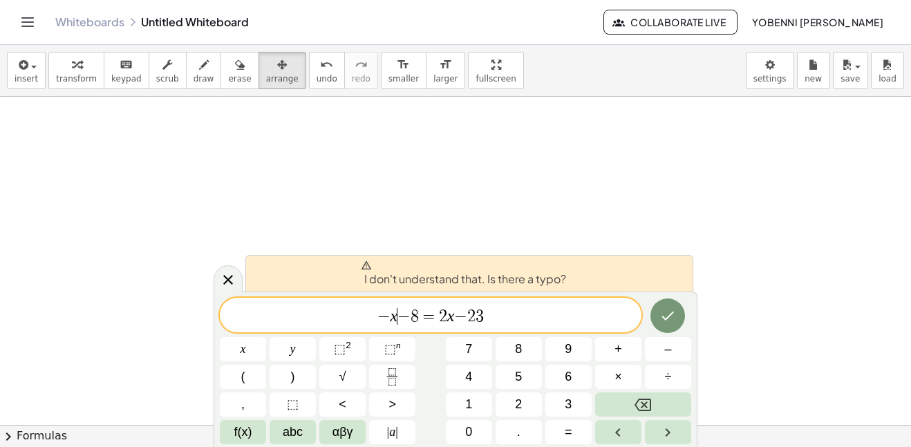
click at [397, 315] on span "− x ​ − 8 = 2 x − 2 3" at bounding box center [431, 316] width 422 height 19
click at [505, 329] on div "− x ​ − 8 = 2 x − 2 3" at bounding box center [431, 315] width 422 height 35
click at [657, 316] on button "Done" at bounding box center [667, 316] width 35 height 35
click at [580, 313] on span "− x − 8 = 2 x − 2 3 ​" at bounding box center [431, 316] width 422 height 19
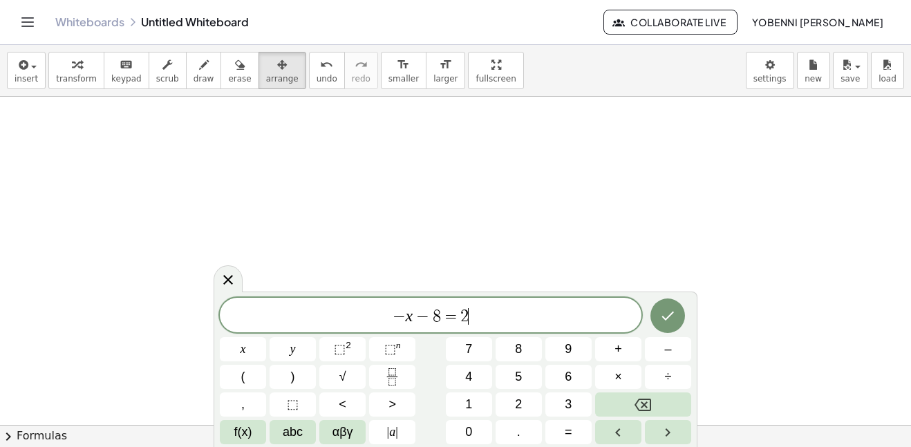
scroll to position [16, 0]
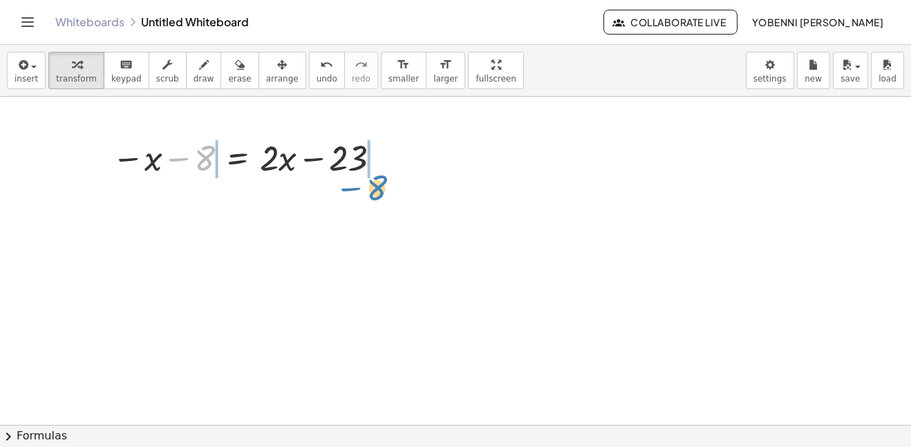
drag, startPoint x: 178, startPoint y: 160, endPoint x: 348, endPoint y: 189, distance: 172.5
click at [348, 189] on div "− 8 − x − 8 = + · 2 · x − 23" at bounding box center [455, 425] width 911 height 657
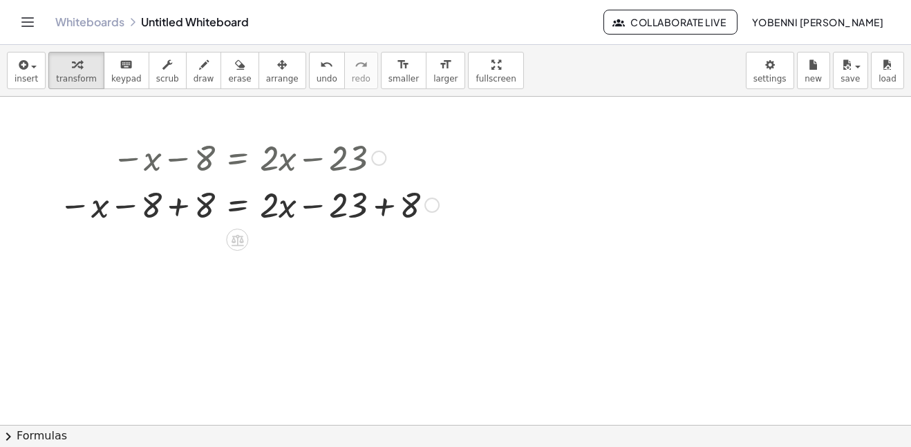
click at [178, 205] on div at bounding box center [249, 203] width 394 height 47
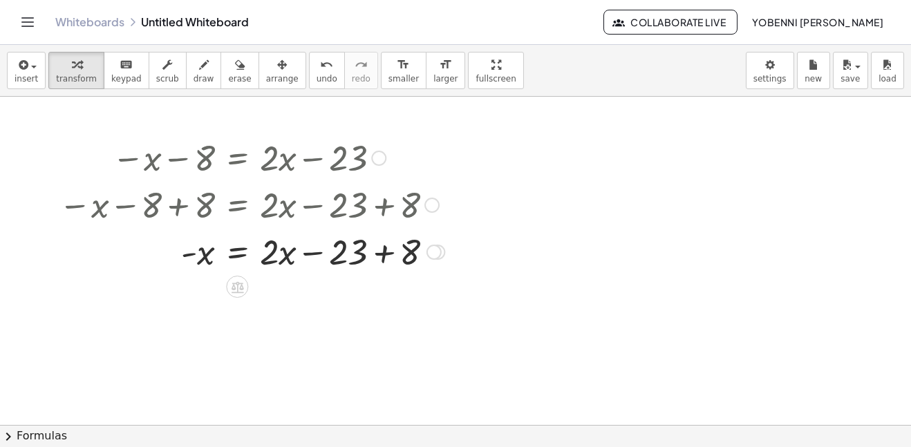
click at [390, 258] on div at bounding box center [251, 250] width 399 height 47
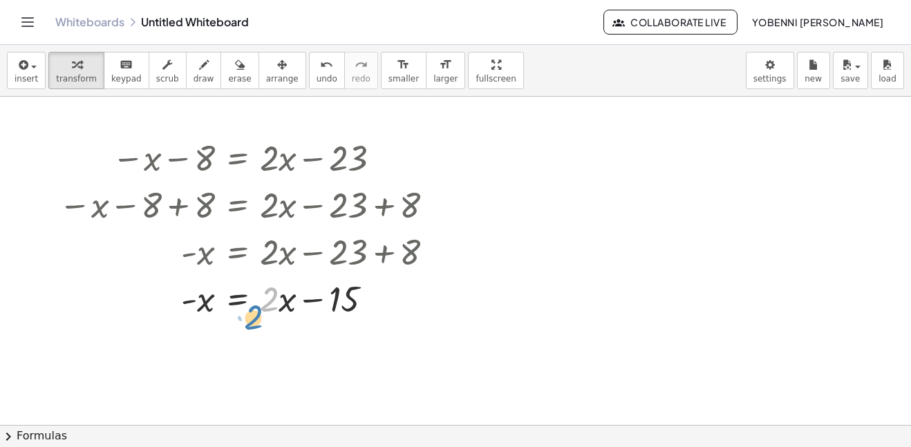
drag, startPoint x: 271, startPoint y: 304, endPoint x: 263, endPoint y: 317, distance: 15.0
click at [263, 317] on div at bounding box center [251, 297] width 399 height 47
click at [277, 303] on div at bounding box center [251, 297] width 399 height 47
drag, startPoint x: 282, startPoint y: 301, endPoint x: 274, endPoint y: 288, distance: 15.2
click at [274, 288] on div at bounding box center [251, 297] width 399 height 47
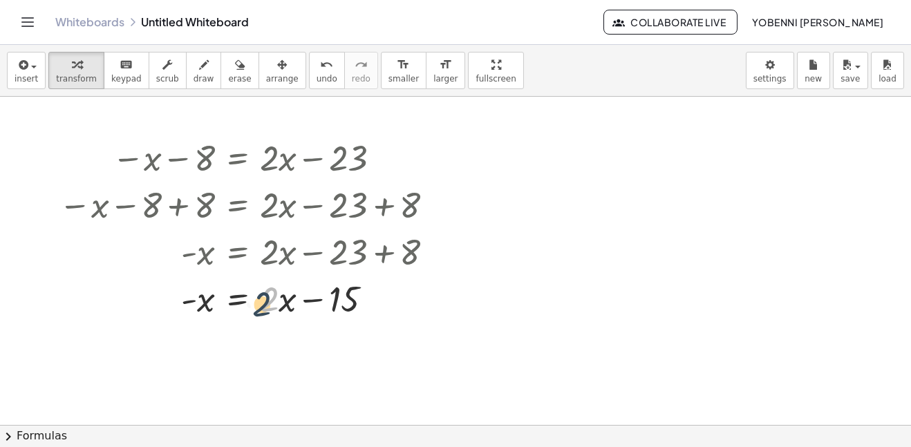
drag, startPoint x: 274, startPoint y: 301, endPoint x: 266, endPoint y: 306, distance: 9.0
click at [266, 306] on div at bounding box center [251, 297] width 399 height 47
drag, startPoint x: 271, startPoint y: 298, endPoint x: 167, endPoint y: 302, distance: 103.8
click at [167, 302] on div at bounding box center [251, 297] width 399 height 47
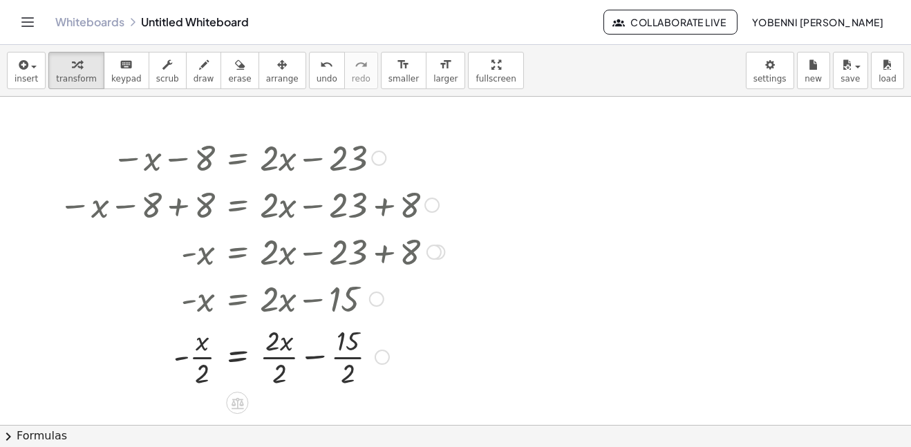
click at [200, 356] on div at bounding box center [251, 355] width 399 height 69
click at [182, 358] on div at bounding box center [251, 355] width 399 height 69
click at [371, 300] on div at bounding box center [376, 299] width 15 height 15
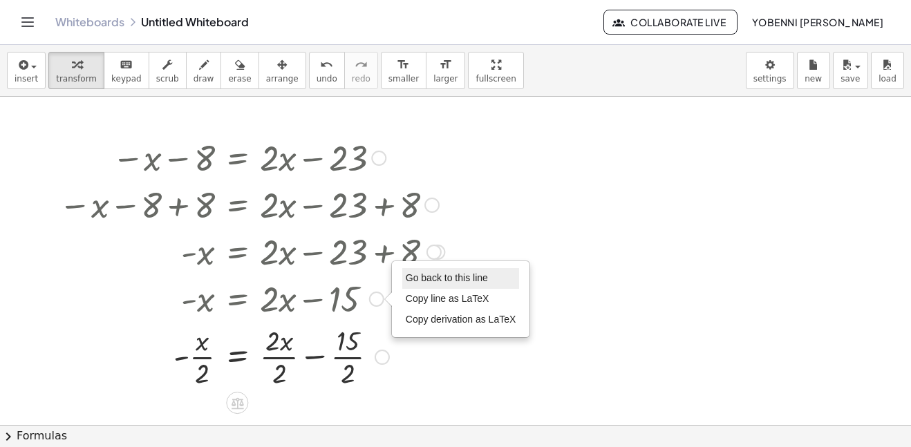
click at [408, 283] on span "Go back to this line" at bounding box center [447, 277] width 82 height 11
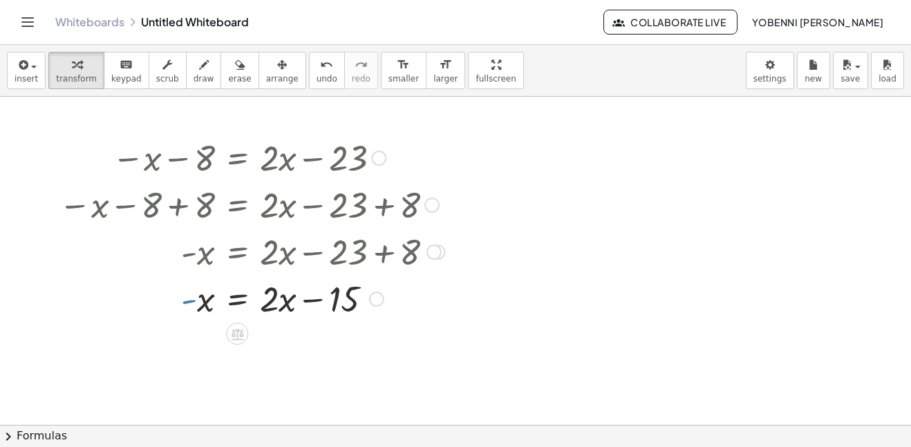
click at [185, 301] on div at bounding box center [251, 297] width 399 height 47
drag, startPoint x: 313, startPoint y: 297, endPoint x: 321, endPoint y: 303, distance: 9.4
click at [321, 303] on div at bounding box center [251, 297] width 399 height 47
drag, startPoint x: 339, startPoint y: 295, endPoint x: 332, endPoint y: 336, distance: 41.4
drag, startPoint x: 344, startPoint y: 295, endPoint x: 149, endPoint y: 316, distance: 196.0
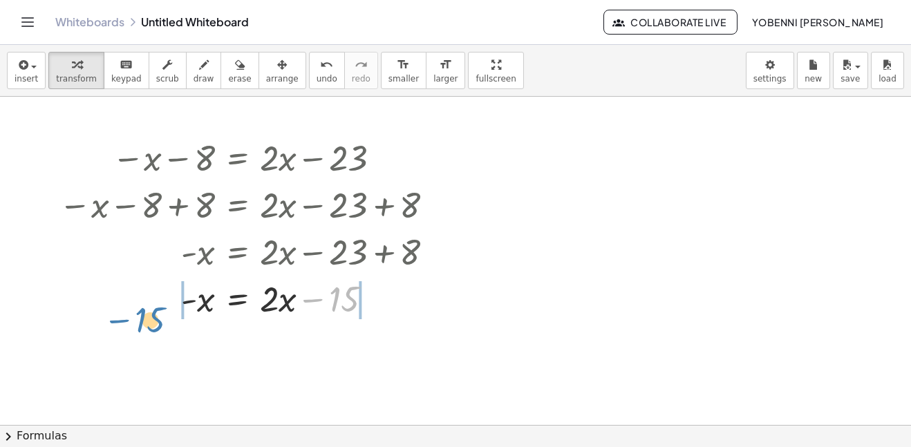
click at [149, 316] on div at bounding box center [251, 297] width 399 height 47
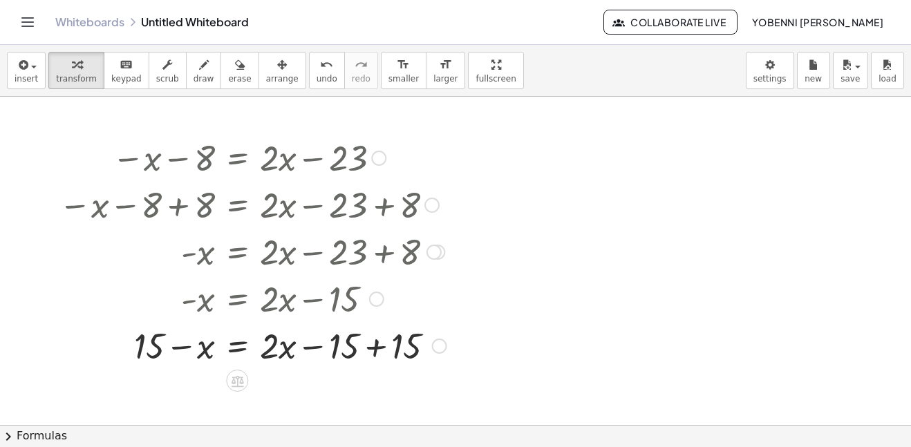
click at [375, 348] on div at bounding box center [253, 344] width 402 height 47
click at [176, 346] on div at bounding box center [253, 344] width 402 height 47
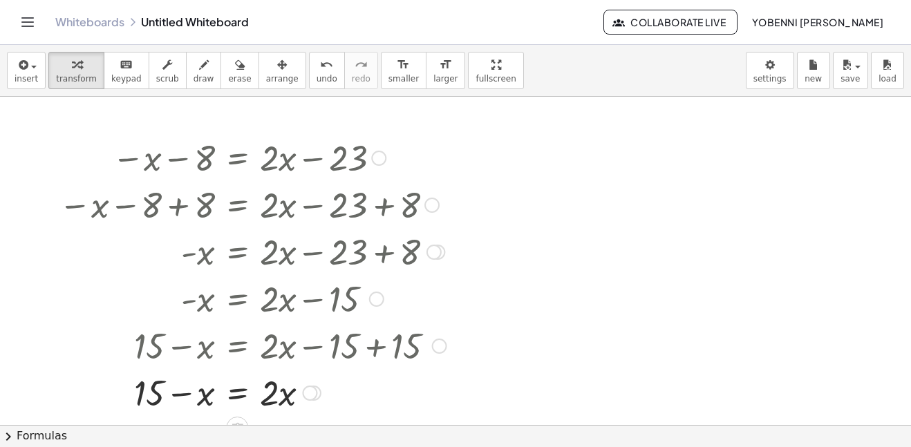
click at [182, 391] on div at bounding box center [253, 391] width 402 height 47
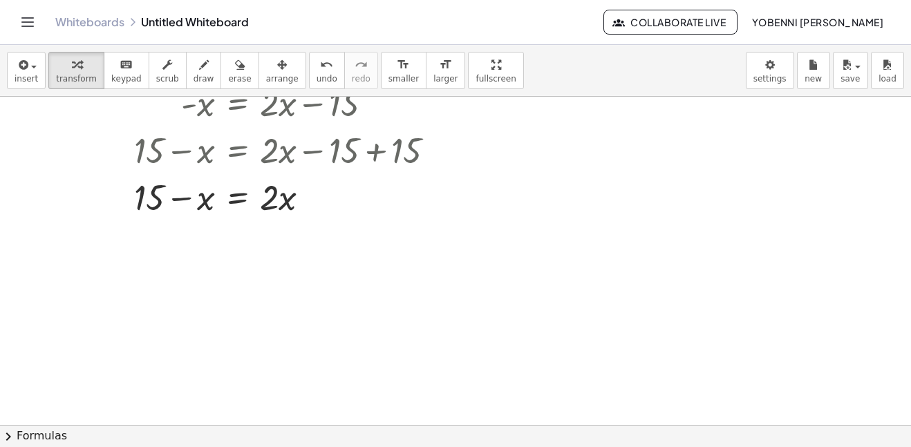
scroll to position [206, 0]
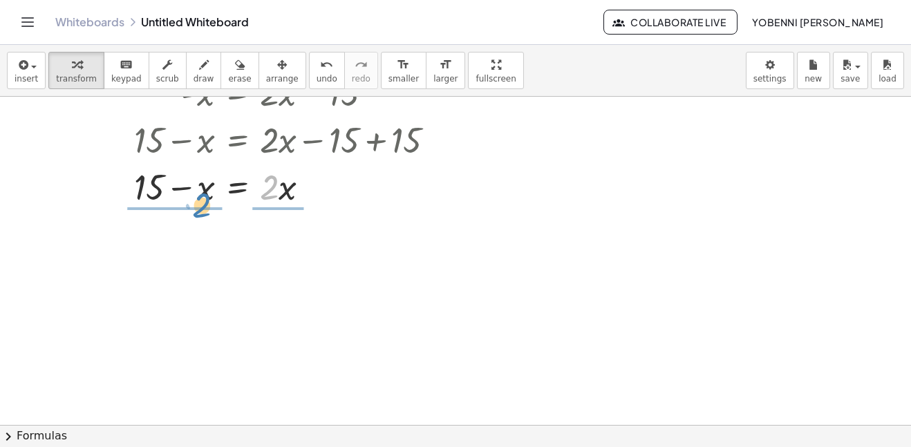
drag, startPoint x: 274, startPoint y: 187, endPoint x: 204, endPoint y: 201, distance: 71.8
click at [204, 201] on div at bounding box center [253, 185] width 402 height 47
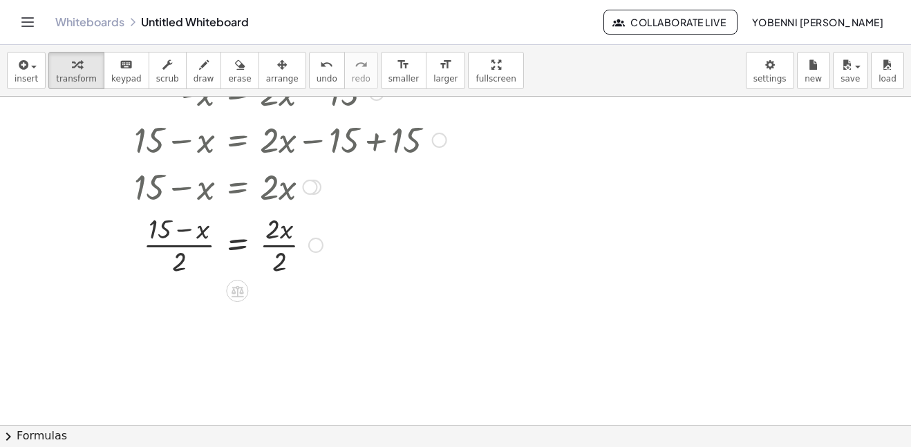
click at [175, 245] on div at bounding box center [253, 243] width 402 height 69
click at [282, 247] on div at bounding box center [253, 243] width 402 height 69
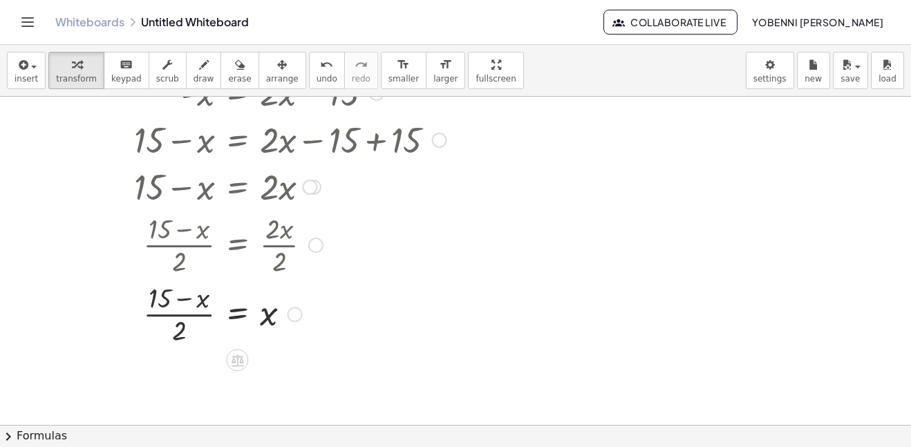
click at [187, 314] on div at bounding box center [253, 313] width 402 height 69
click at [305, 185] on div at bounding box center [309, 187] width 15 height 15
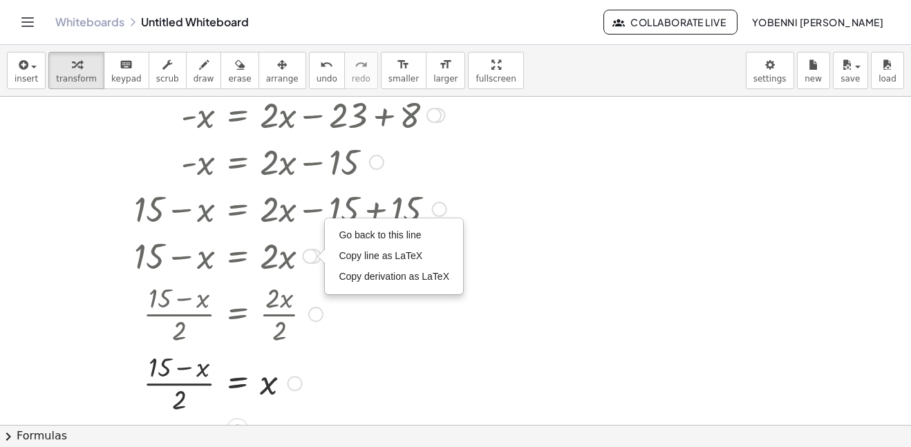
scroll to position [135, 0]
click at [371, 163] on div at bounding box center [376, 163] width 15 height 15
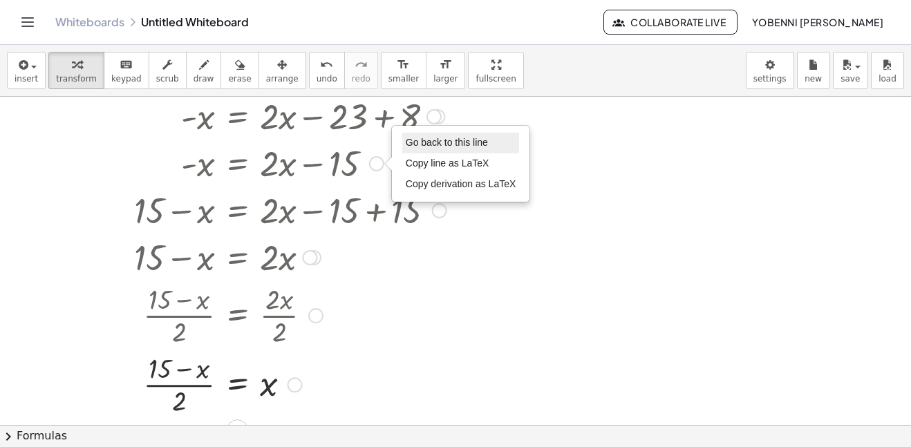
click at [431, 145] on span "Go back to this line" at bounding box center [447, 142] width 82 height 11
